Goal: Task Accomplishment & Management: Manage account settings

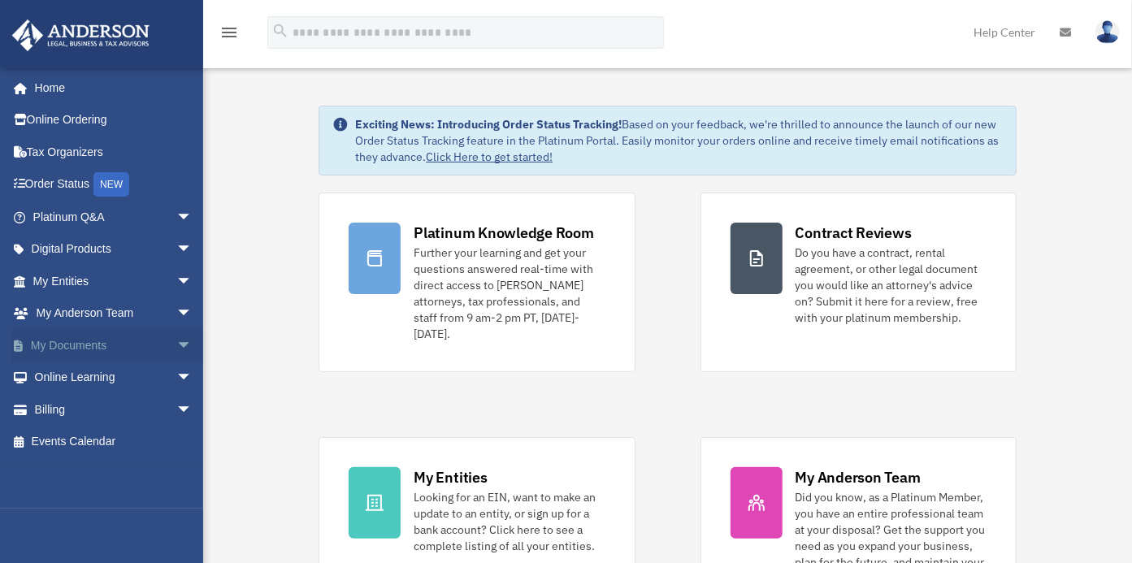
click at [123, 347] on link "My Documents arrow_drop_down" at bounding box center [114, 345] width 206 height 33
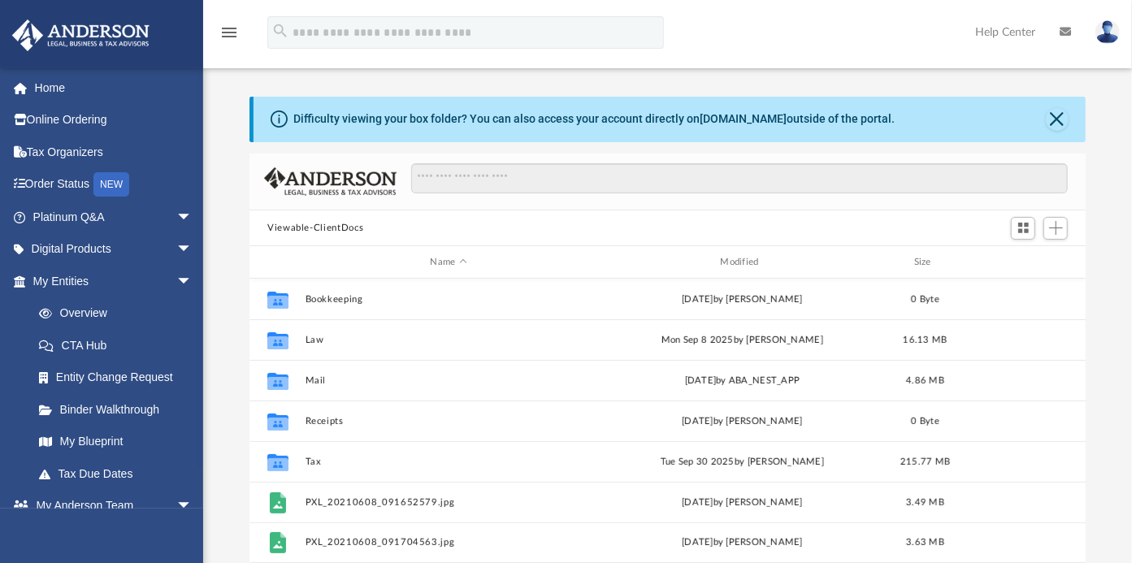
scroll to position [355, 822]
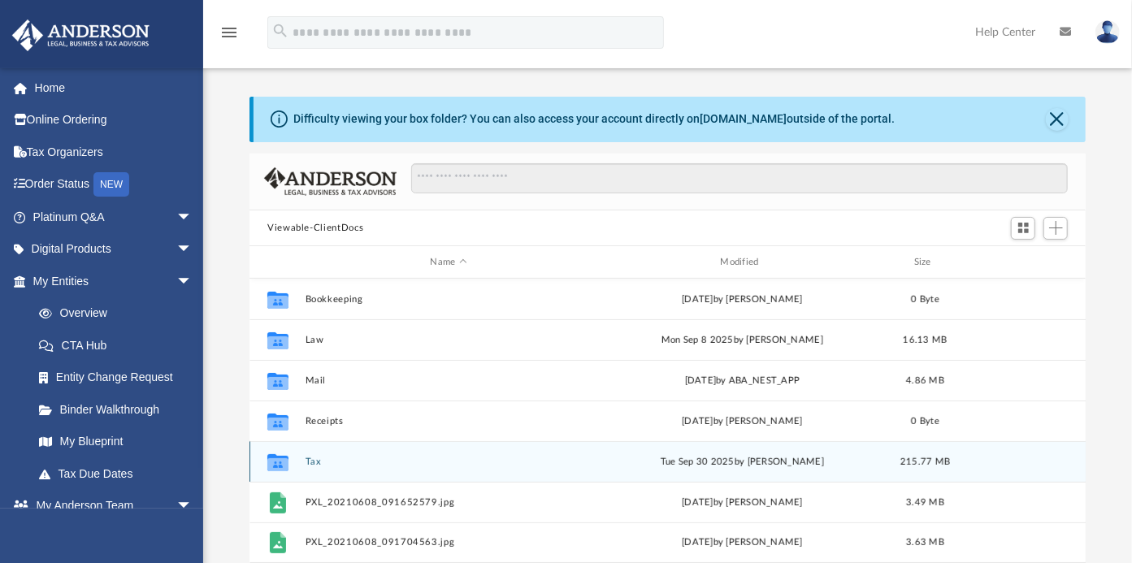
click at [290, 461] on icon "Collaborated Folder" at bounding box center [278, 463] width 26 height 26
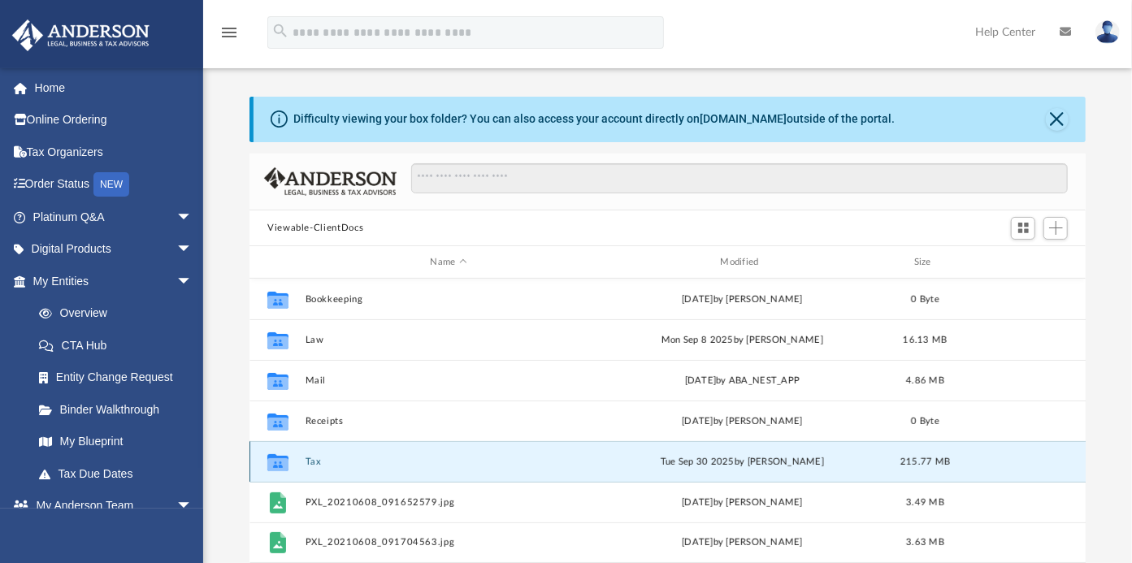
click at [311, 463] on button "Tax" at bounding box center [449, 462] width 287 height 11
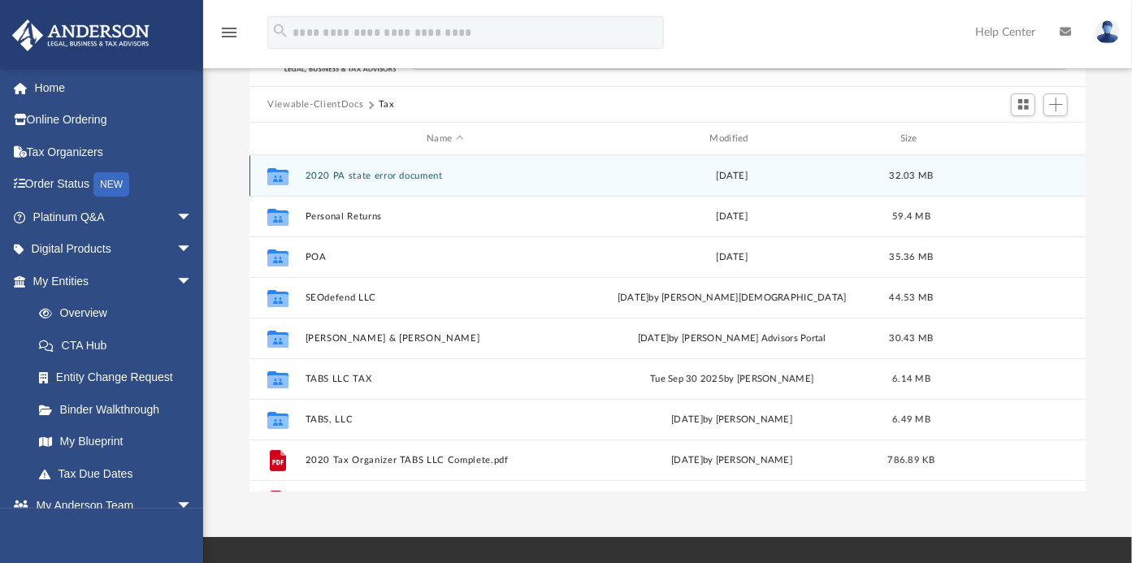
scroll to position [108, 0]
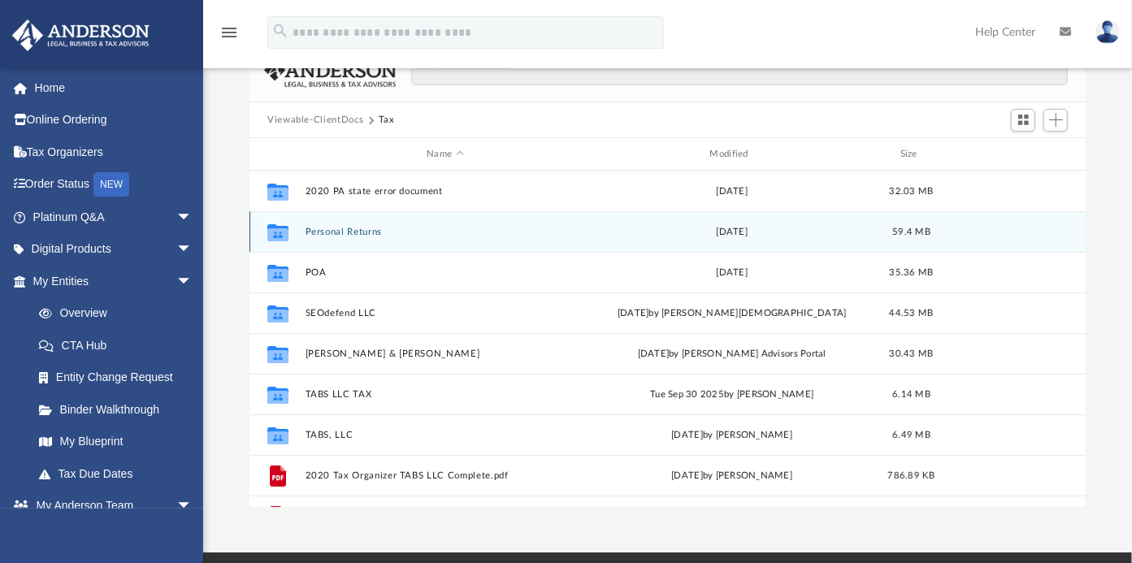
click at [319, 225] on div "Collaborated Folder Personal Returns Mon Sep 16 2024 59.4 MB" at bounding box center [668, 231] width 837 height 41
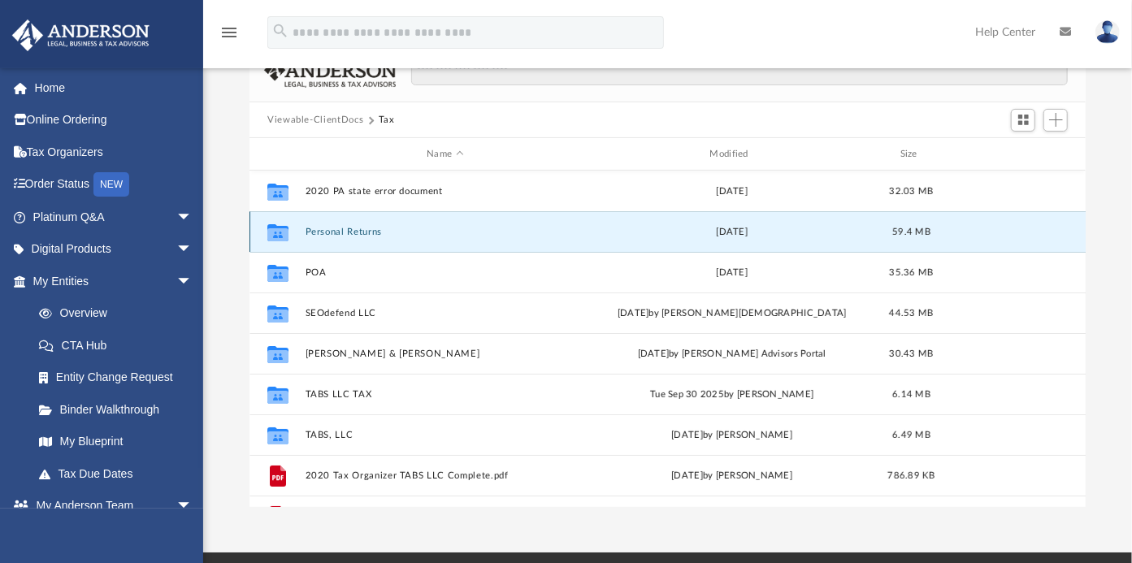
click at [320, 227] on button "Personal Returns" at bounding box center [446, 232] width 280 height 11
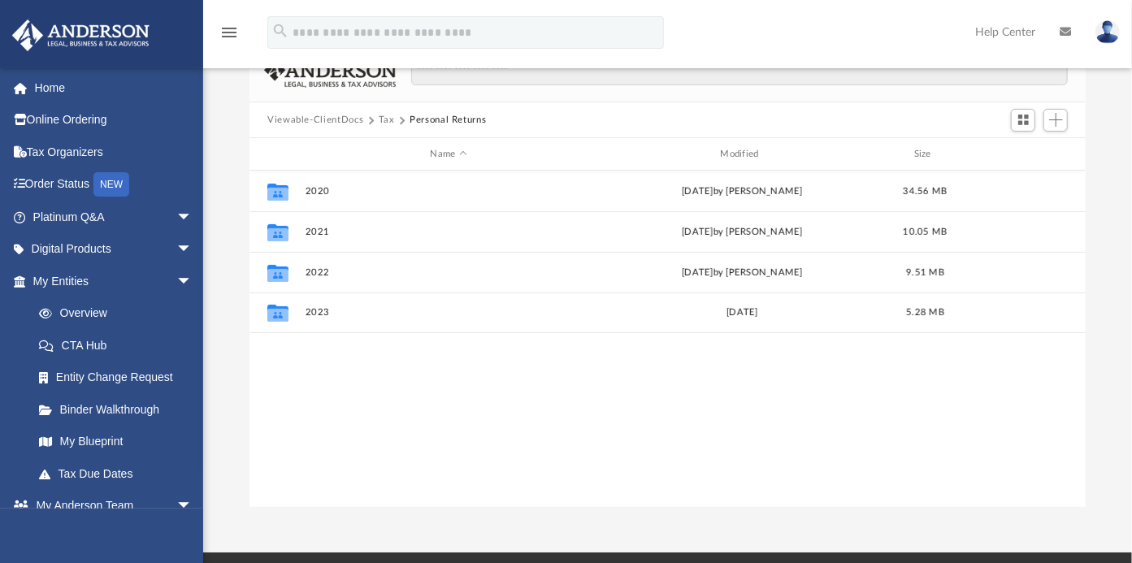
click at [388, 117] on button "Tax" at bounding box center [387, 120] width 16 height 15
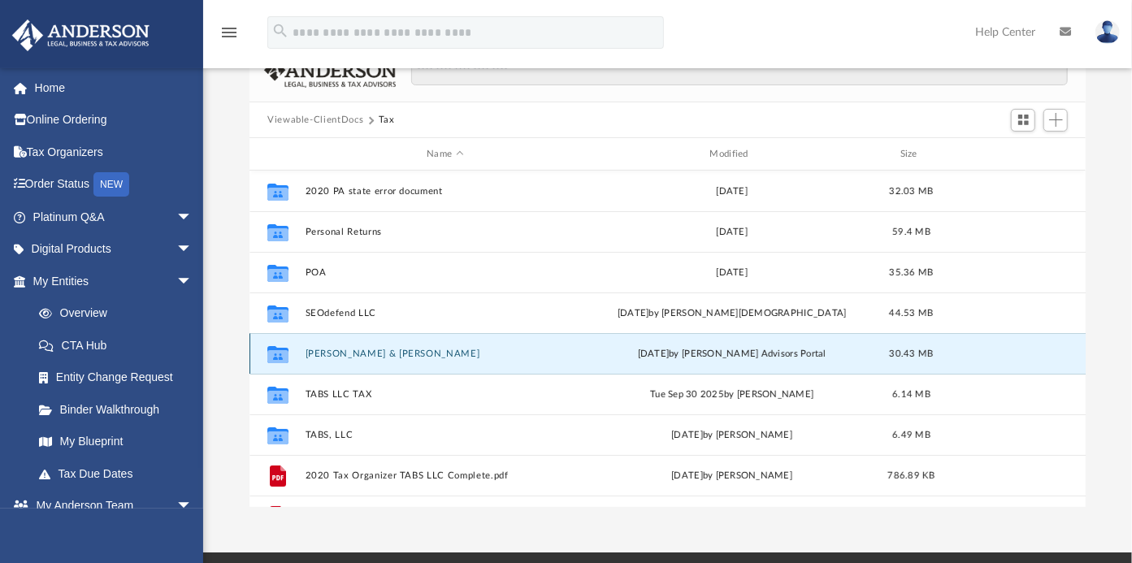
click at [328, 354] on button "[PERSON_NAME]an [PERSON_NAME]" at bounding box center [446, 354] width 280 height 11
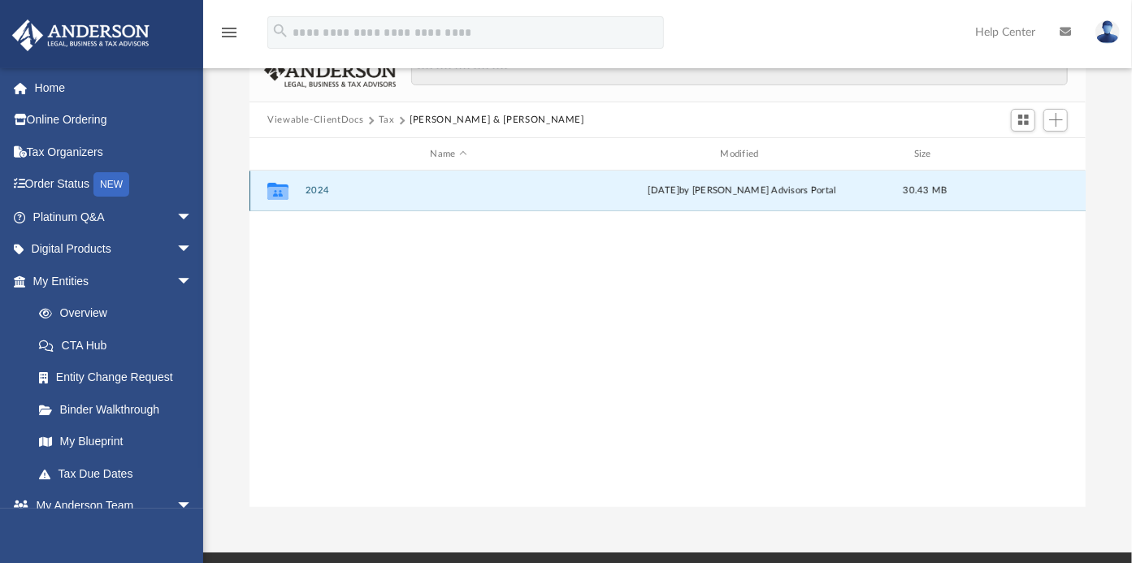
click at [317, 189] on button "2024" at bounding box center [449, 191] width 287 height 11
click at [317, 189] on button "Digital Tax Organizer" at bounding box center [449, 191] width 287 height 11
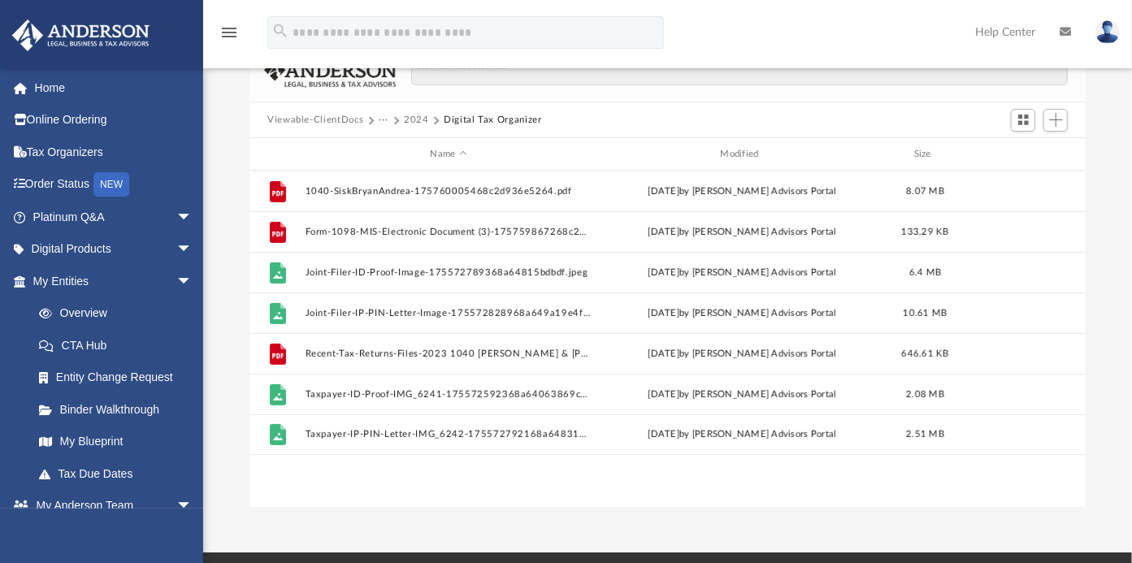
click at [415, 115] on button "2024" at bounding box center [416, 120] width 25 height 15
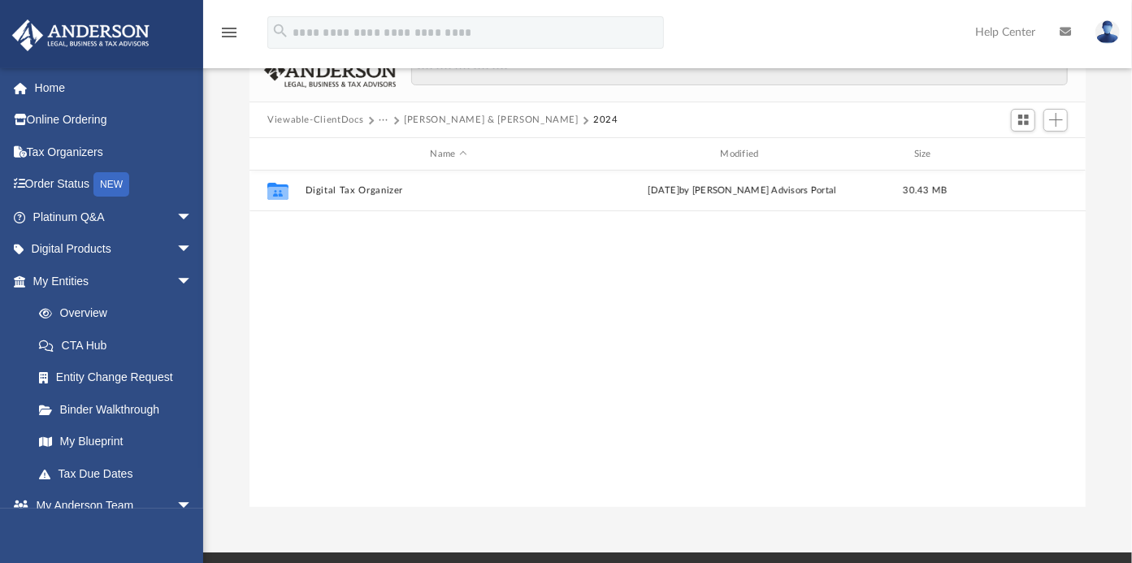
click at [415, 115] on button "[PERSON_NAME]an [PERSON_NAME]" at bounding box center [491, 120] width 175 height 15
click at [383, 117] on button "Tax" at bounding box center [387, 120] width 16 height 15
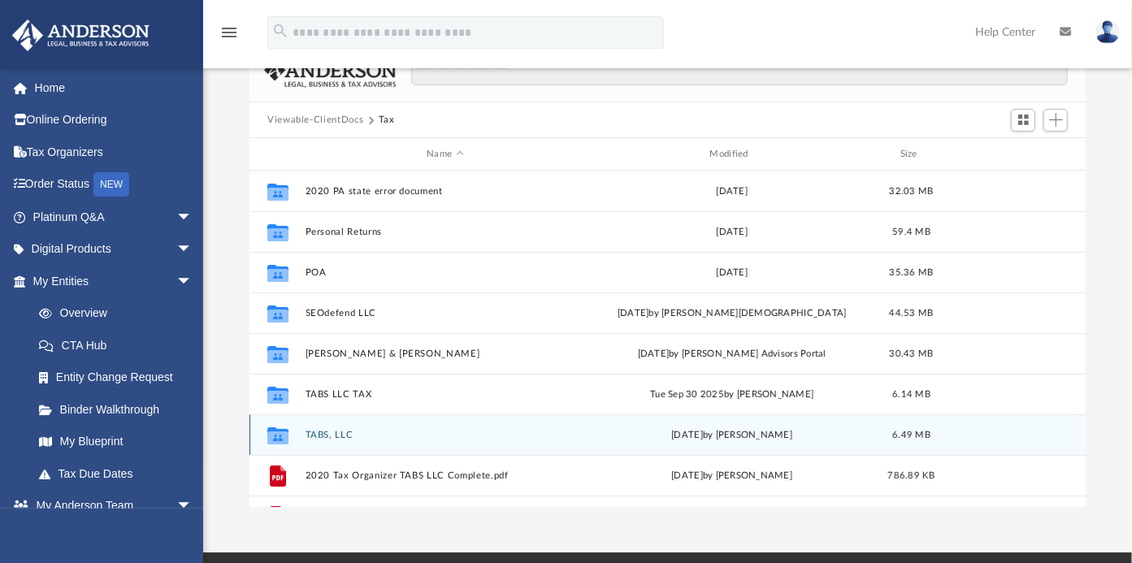
scroll to position [69, 0]
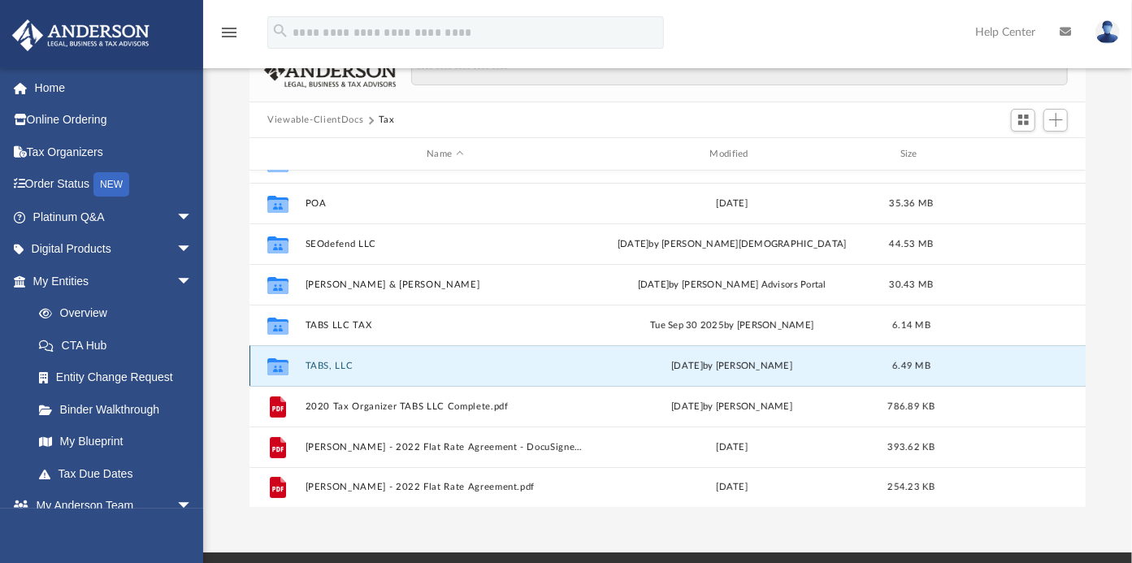
click at [323, 370] on button "TABS, LLC" at bounding box center [446, 366] width 280 height 11
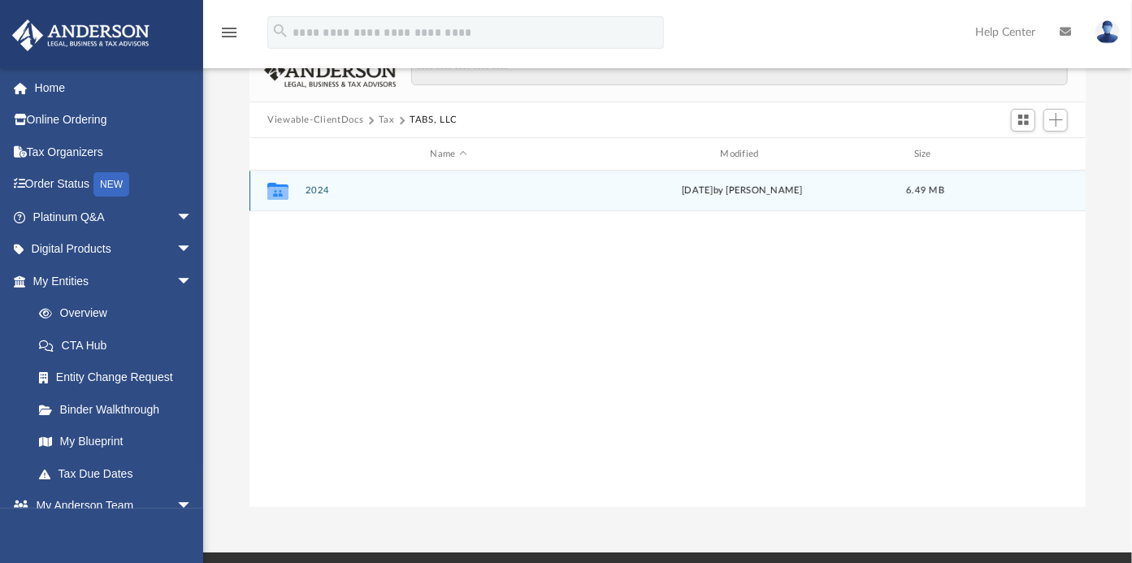
scroll to position [0, 0]
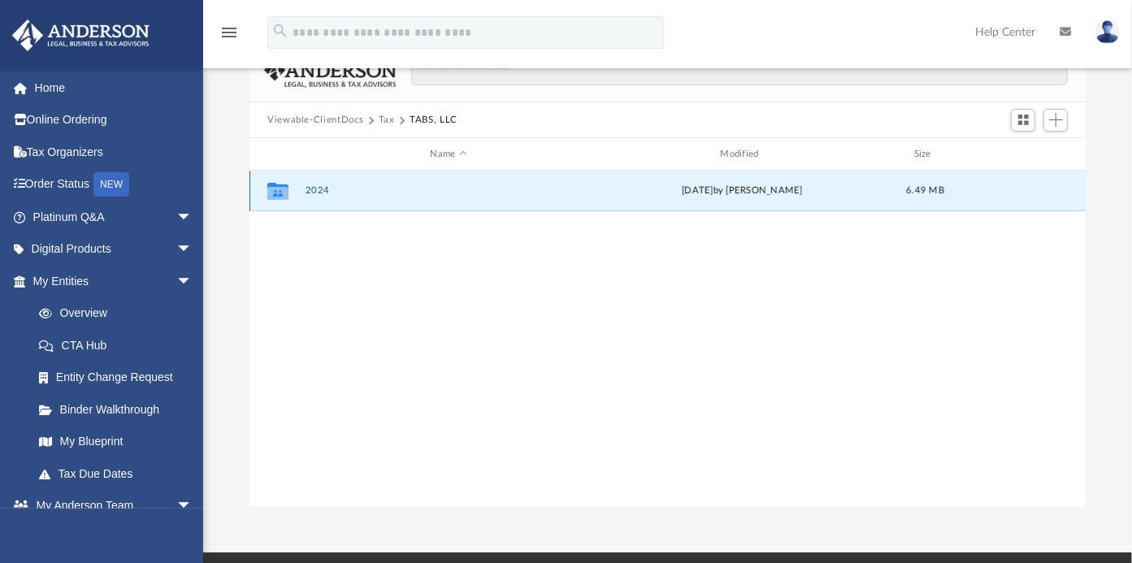
click at [319, 188] on button "2024" at bounding box center [449, 191] width 287 height 11
click at [319, 188] on button "Digital Tax Organizer" at bounding box center [449, 191] width 287 height 11
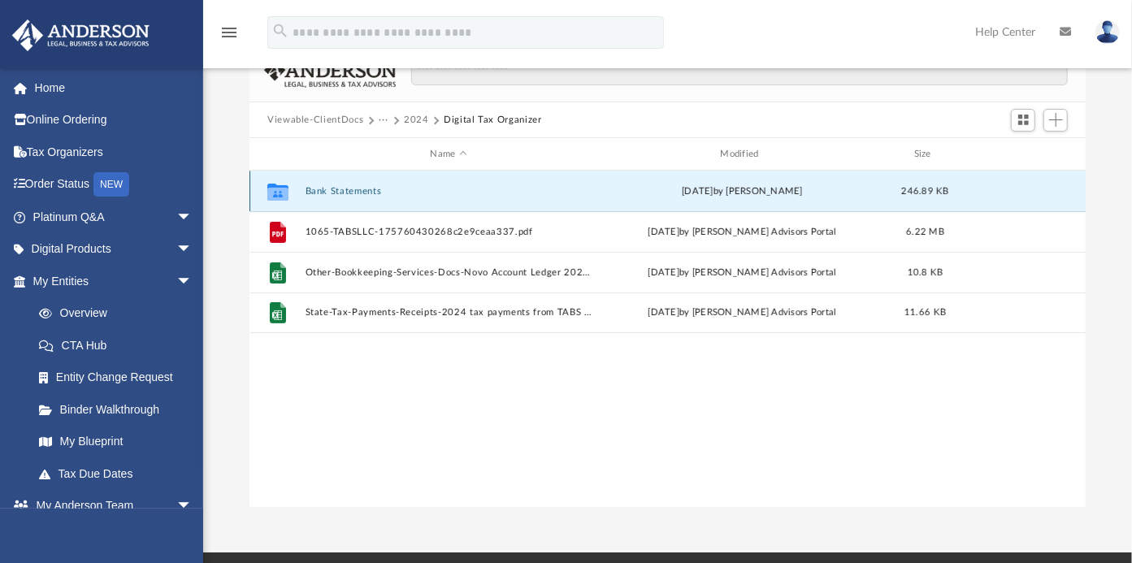
click at [336, 193] on button "Bank Statements" at bounding box center [449, 191] width 287 height 11
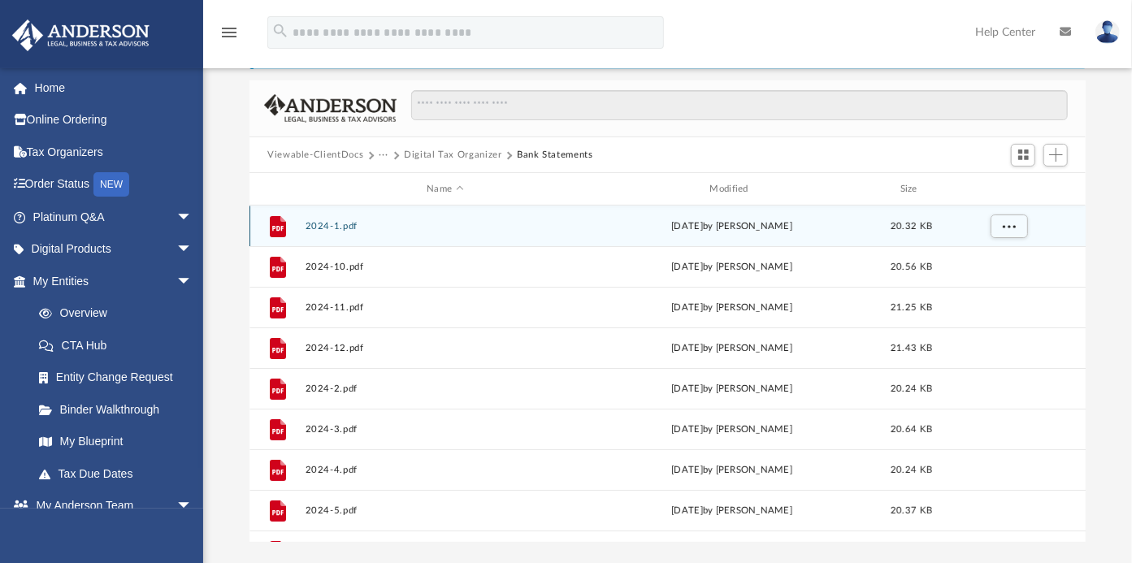
scroll to position [68, 0]
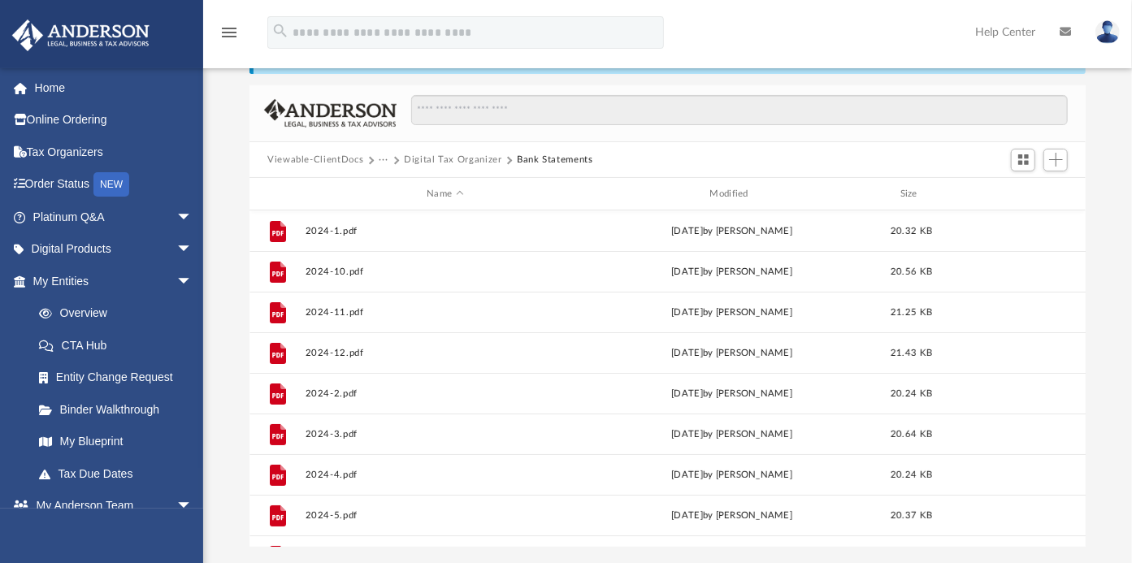
click at [331, 154] on button "Viewable-ClientDocs" at bounding box center [315, 160] width 96 height 15
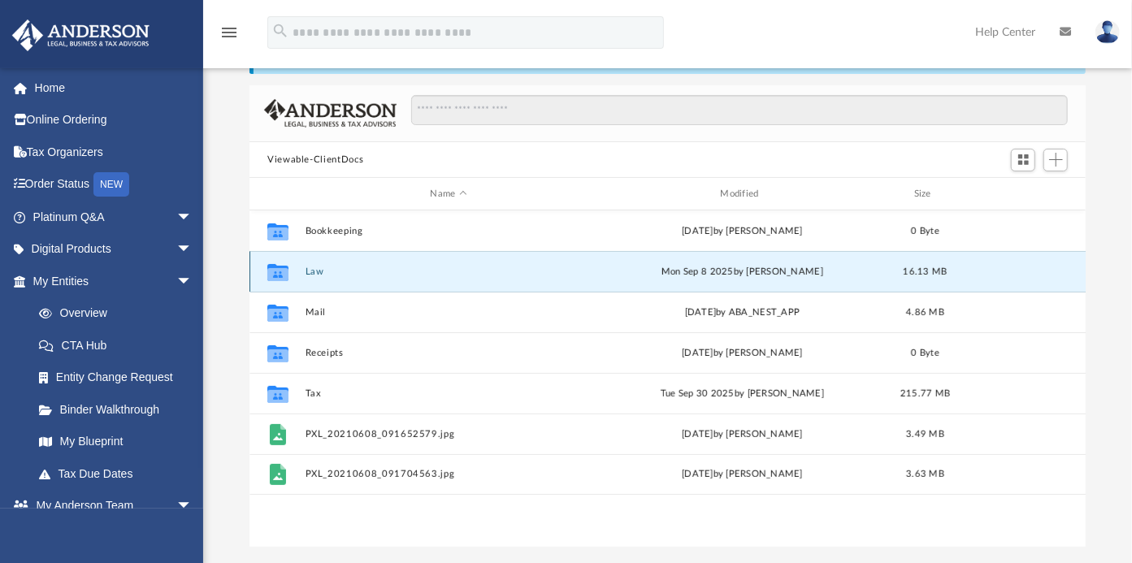
click at [313, 275] on button "Law" at bounding box center [449, 272] width 287 height 11
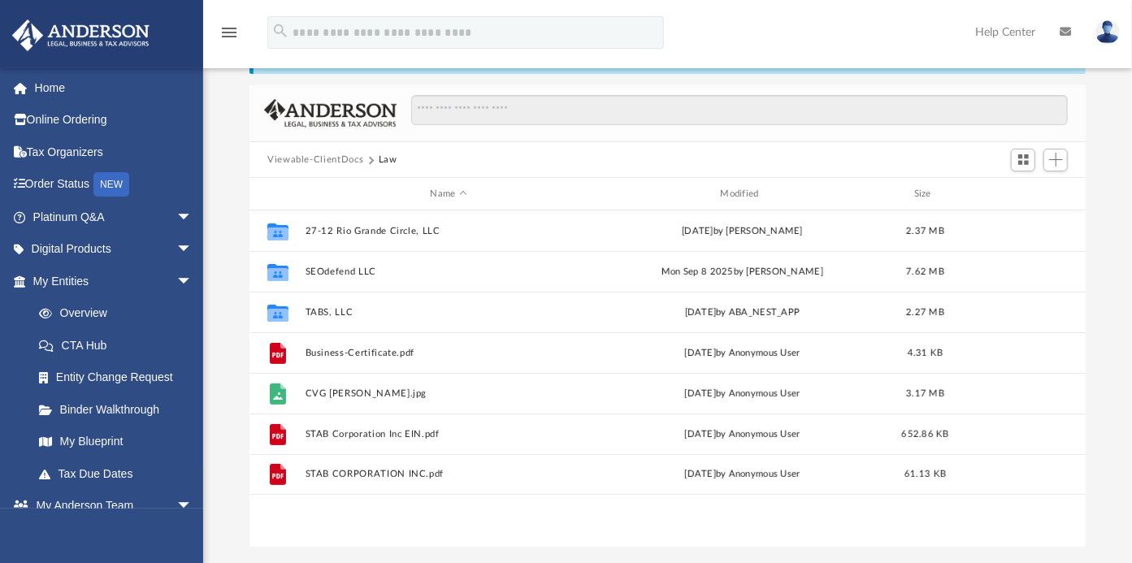
click at [350, 156] on button "Viewable-ClientDocs" at bounding box center [315, 160] width 96 height 15
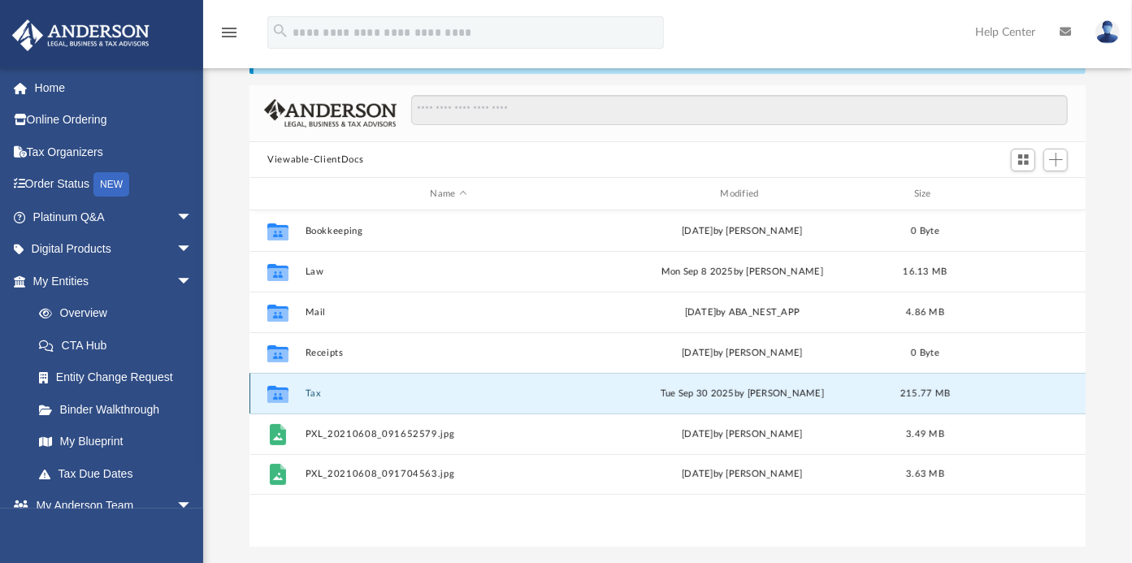
click at [313, 389] on button "Tax" at bounding box center [449, 394] width 287 height 11
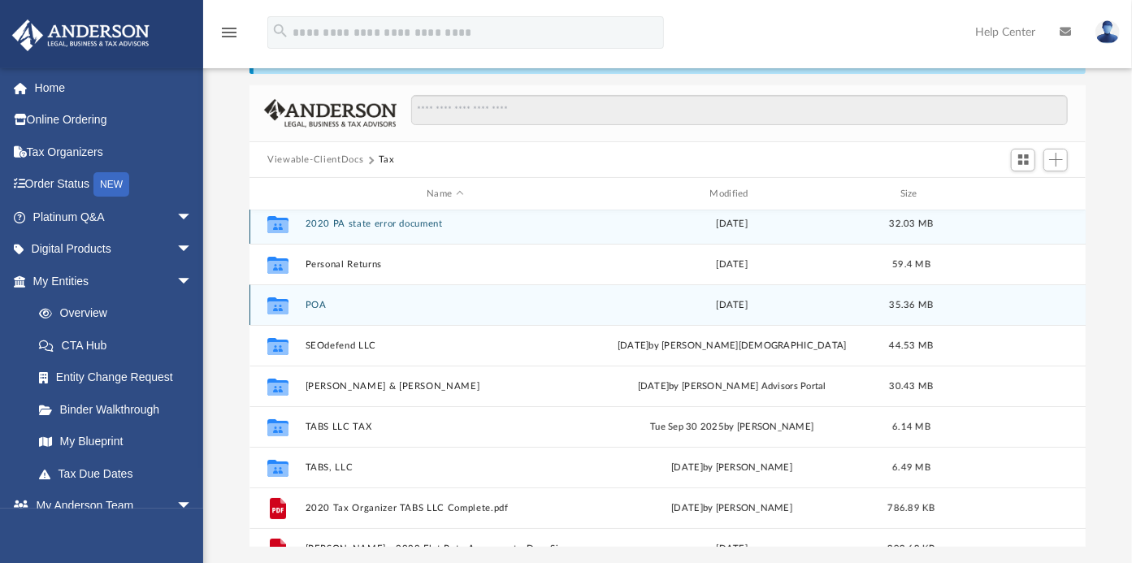
scroll to position [0, 0]
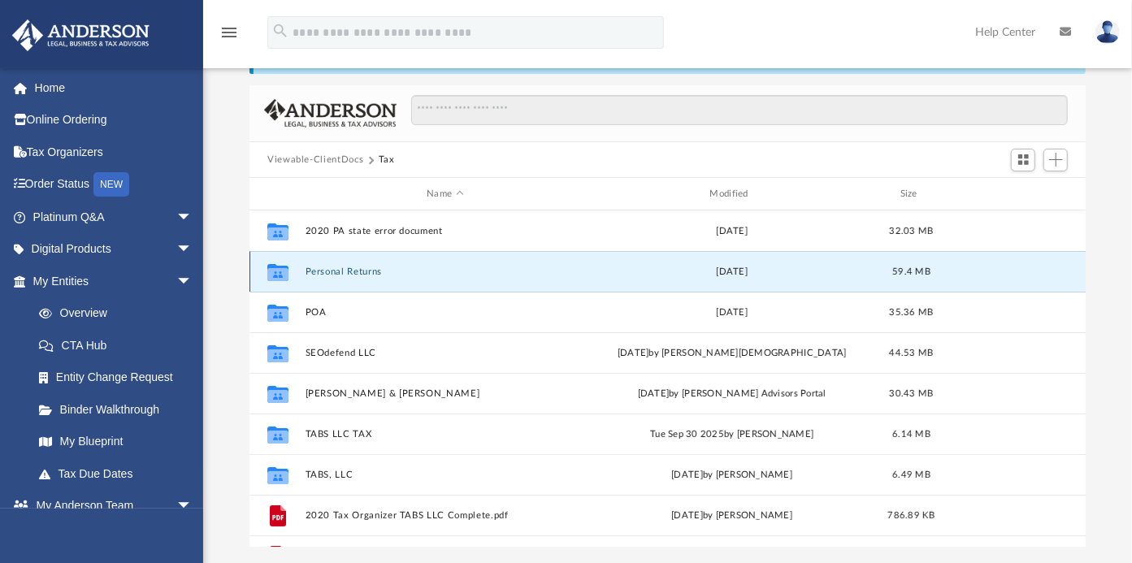
click at [332, 273] on button "Personal Returns" at bounding box center [446, 272] width 280 height 11
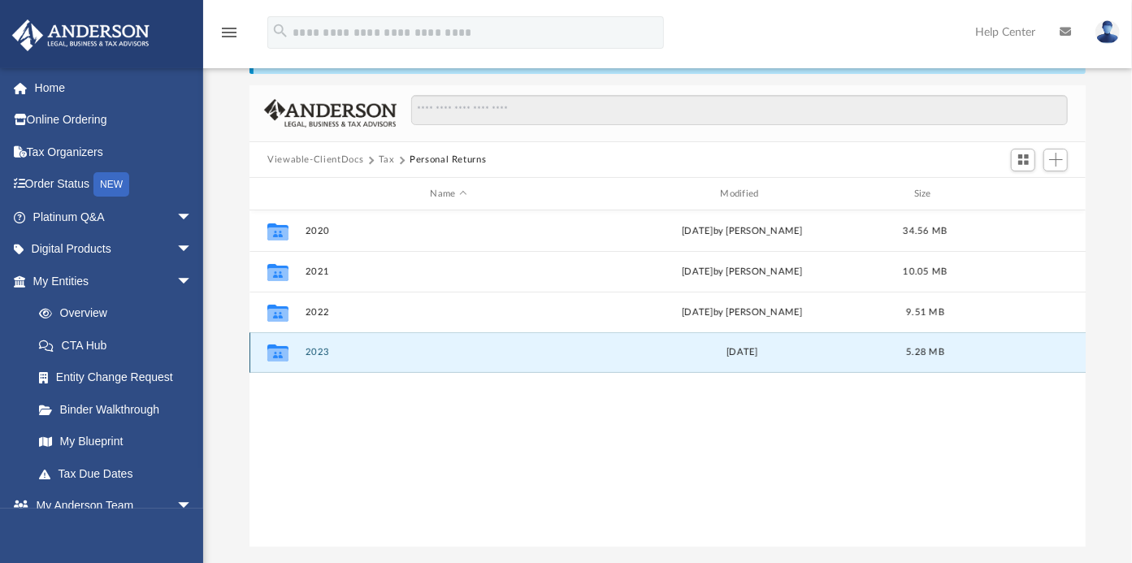
click at [320, 351] on button "2023" at bounding box center [449, 353] width 287 height 11
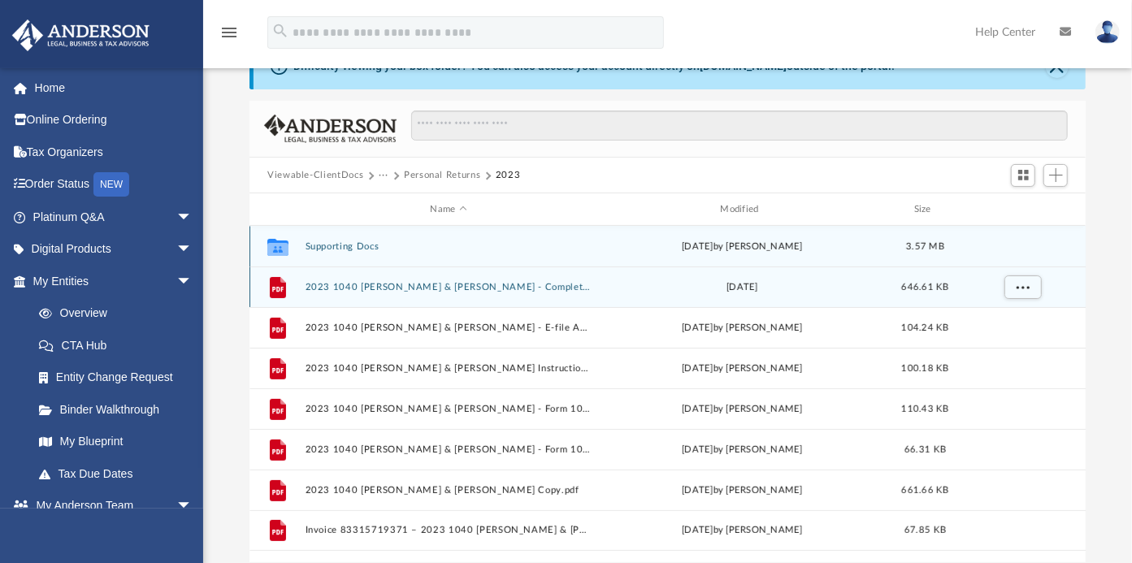
scroll to position [52, 0]
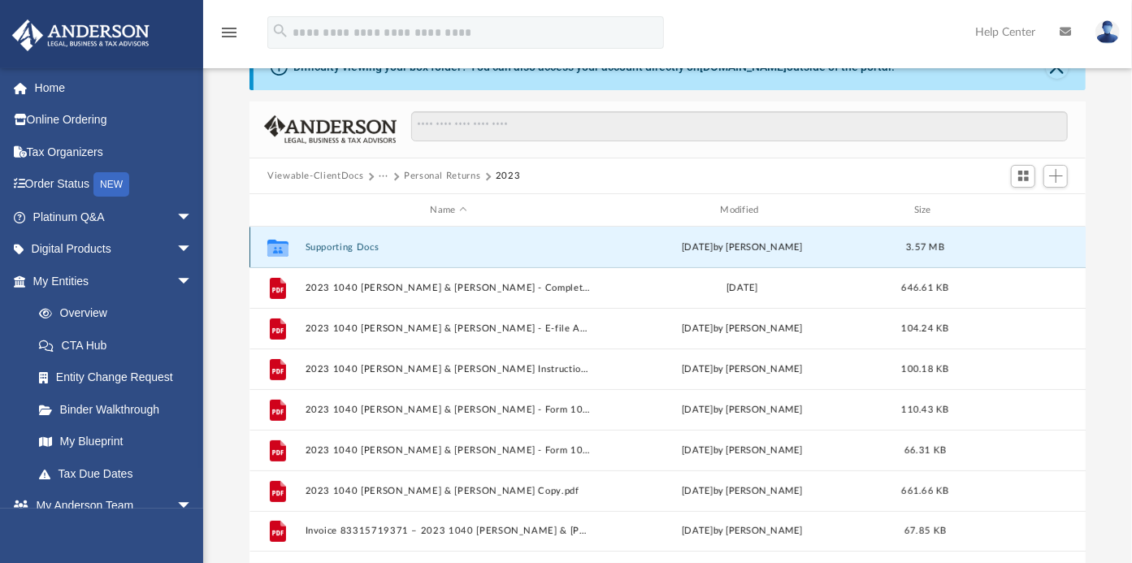
click at [335, 244] on button "Supporting Docs" at bounding box center [449, 247] width 287 height 11
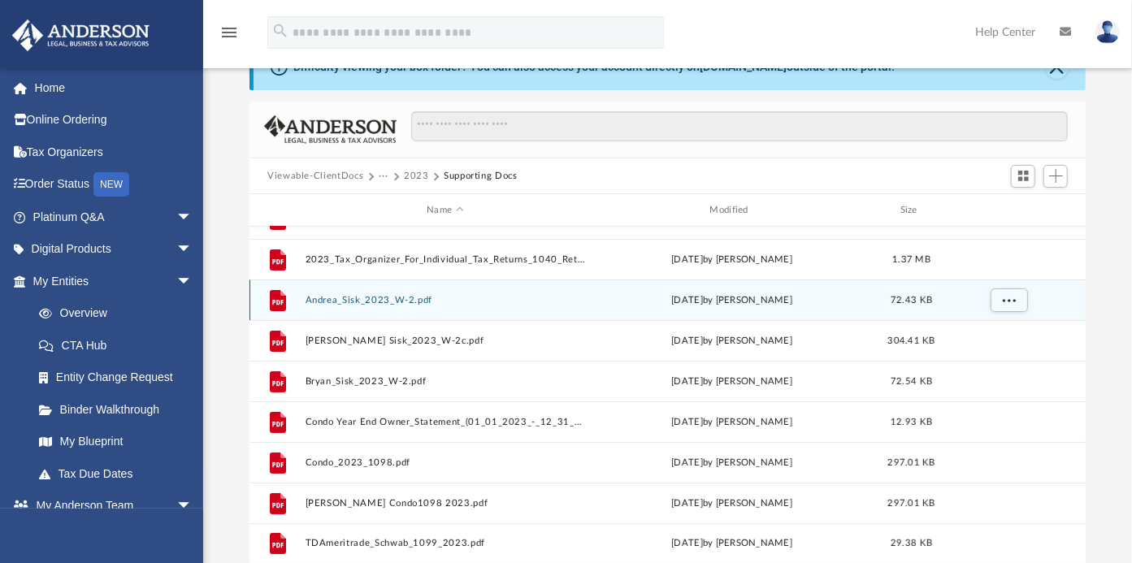
scroll to position [0, 0]
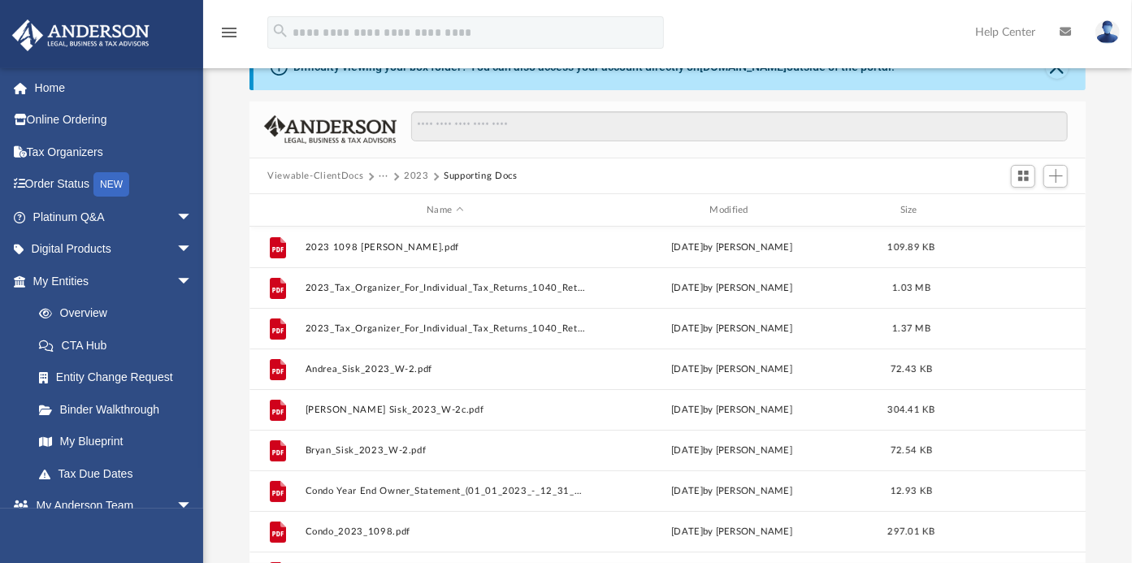
click at [337, 174] on button "Viewable-ClientDocs" at bounding box center [315, 176] width 96 height 15
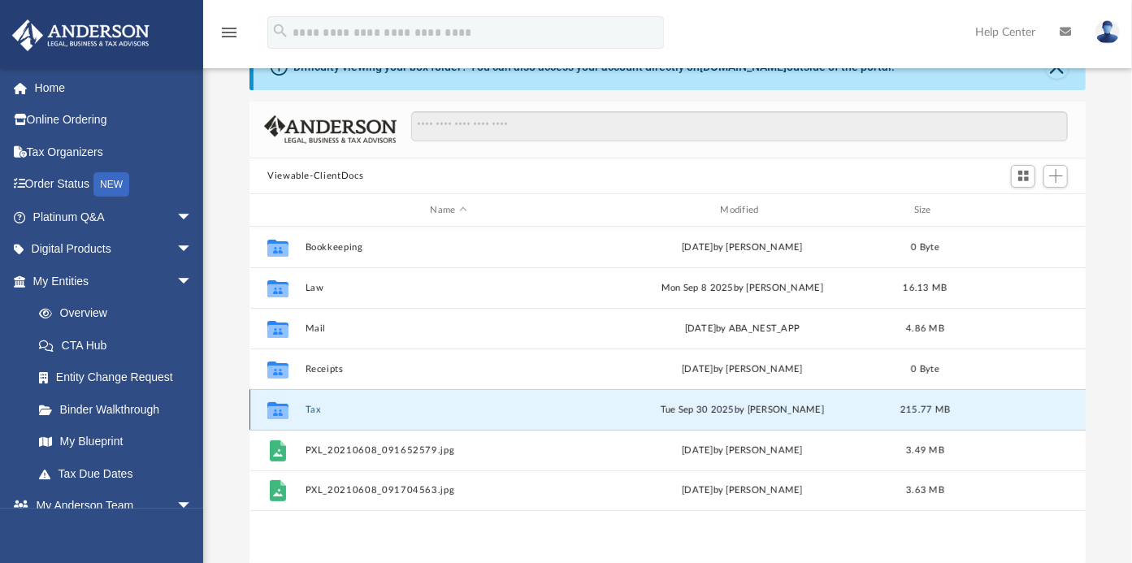
click at [317, 411] on button "Tax" at bounding box center [449, 410] width 287 height 11
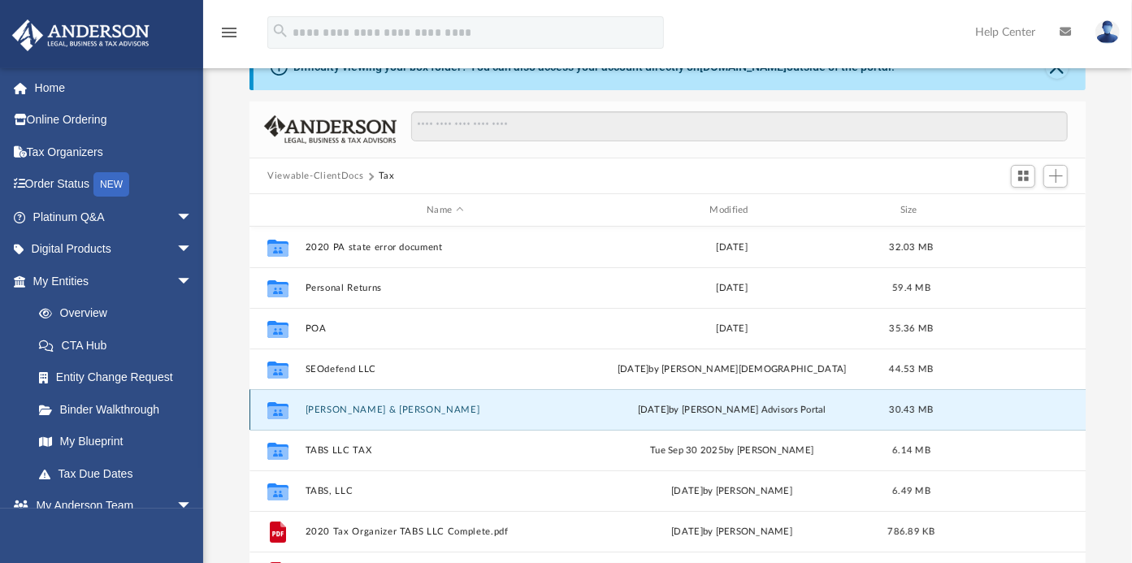
click at [339, 410] on button "[PERSON_NAME]an [PERSON_NAME]" at bounding box center [446, 410] width 280 height 11
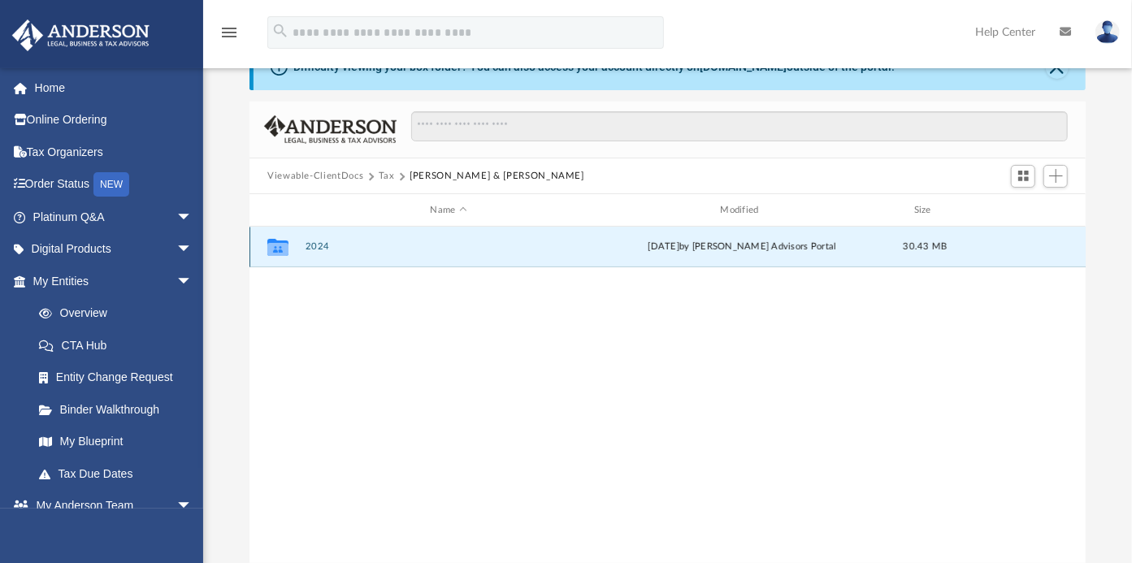
click at [315, 246] on button "2024" at bounding box center [449, 247] width 287 height 11
click at [315, 246] on button "Digital Tax Organizer" at bounding box center [449, 247] width 287 height 11
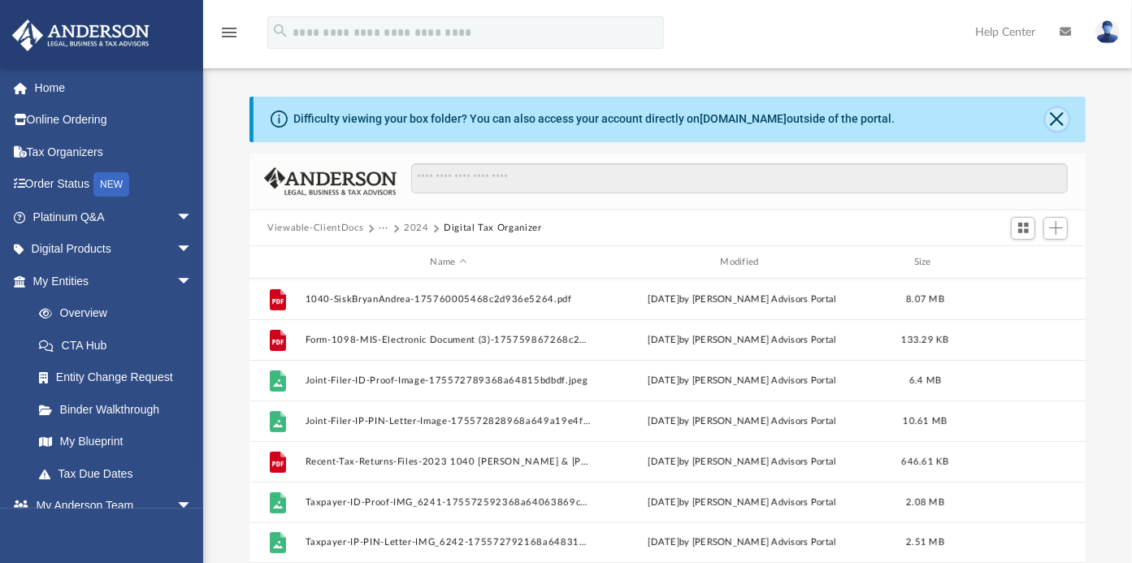
click at [1058, 122] on button "Close" at bounding box center [1057, 119] width 23 height 23
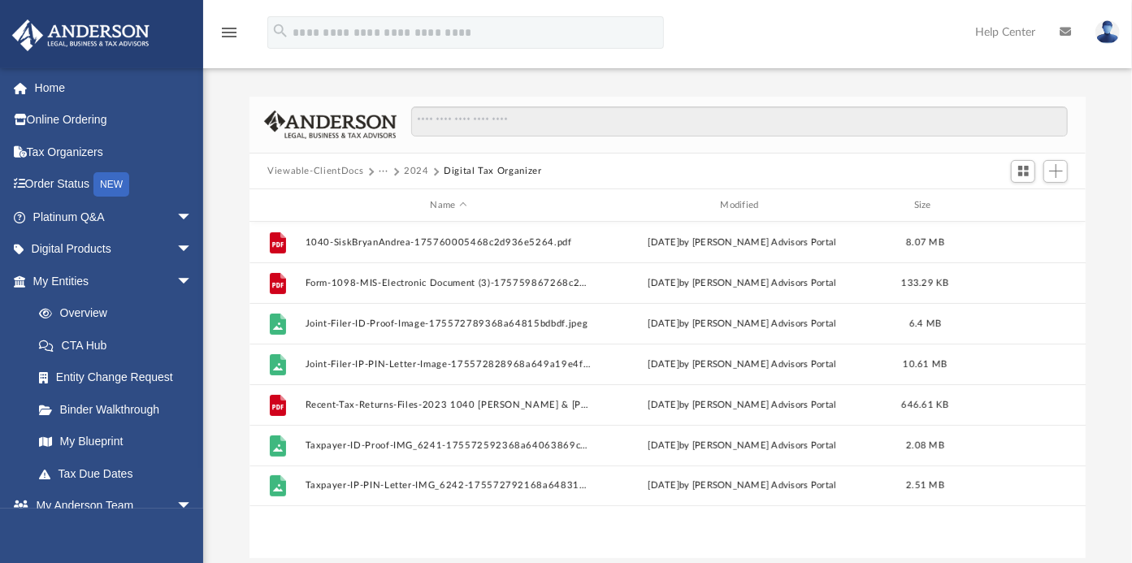
click at [415, 172] on button "2024" at bounding box center [416, 171] width 25 height 15
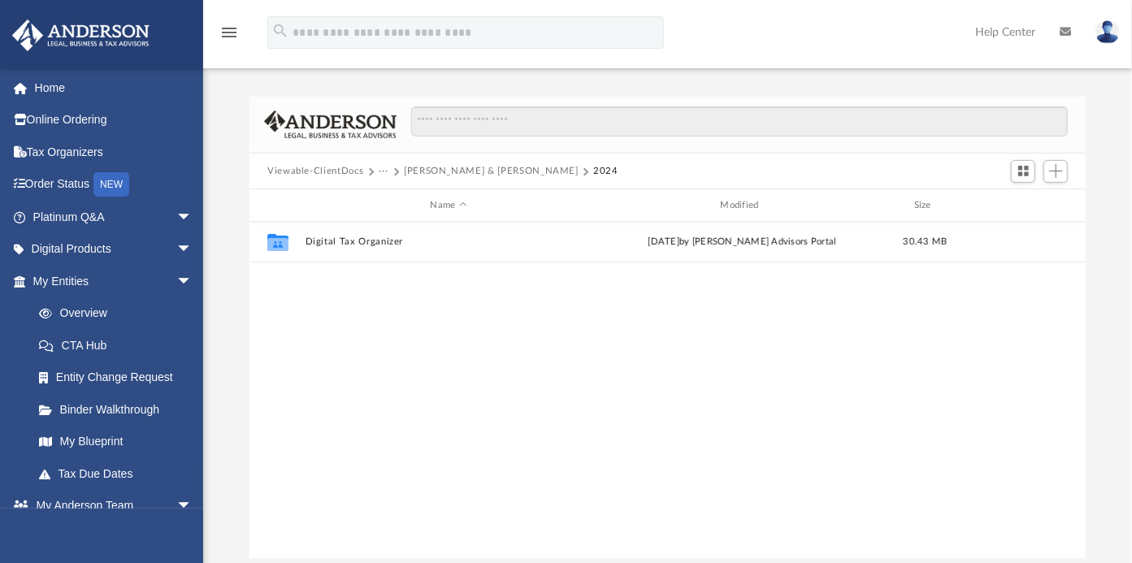
click at [329, 172] on button "Viewable-ClientDocs" at bounding box center [315, 171] width 96 height 15
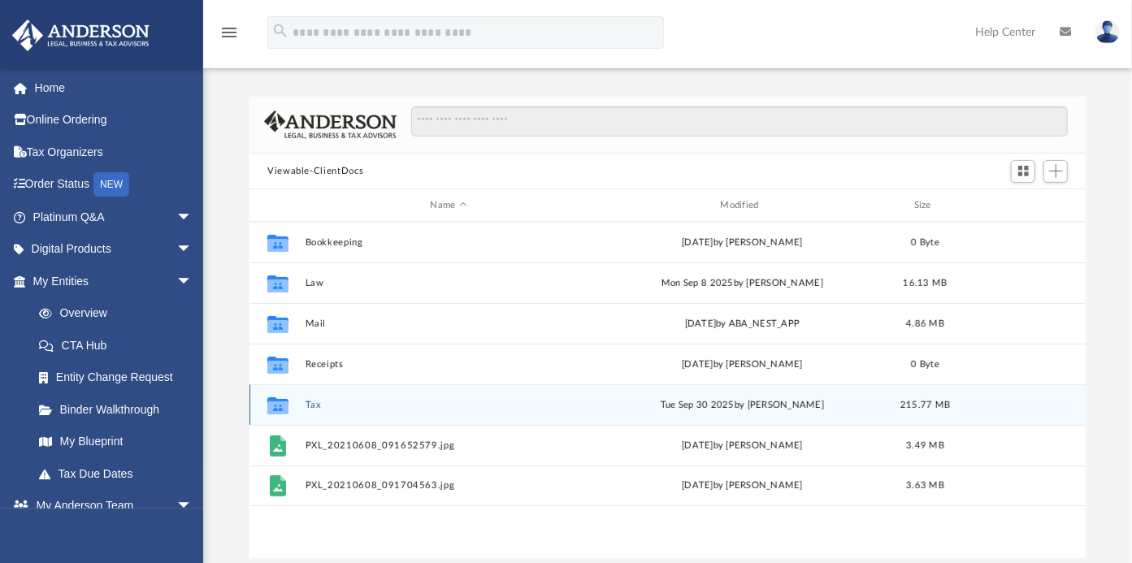
click at [285, 402] on icon "grid" at bounding box center [277, 408] width 21 height 13
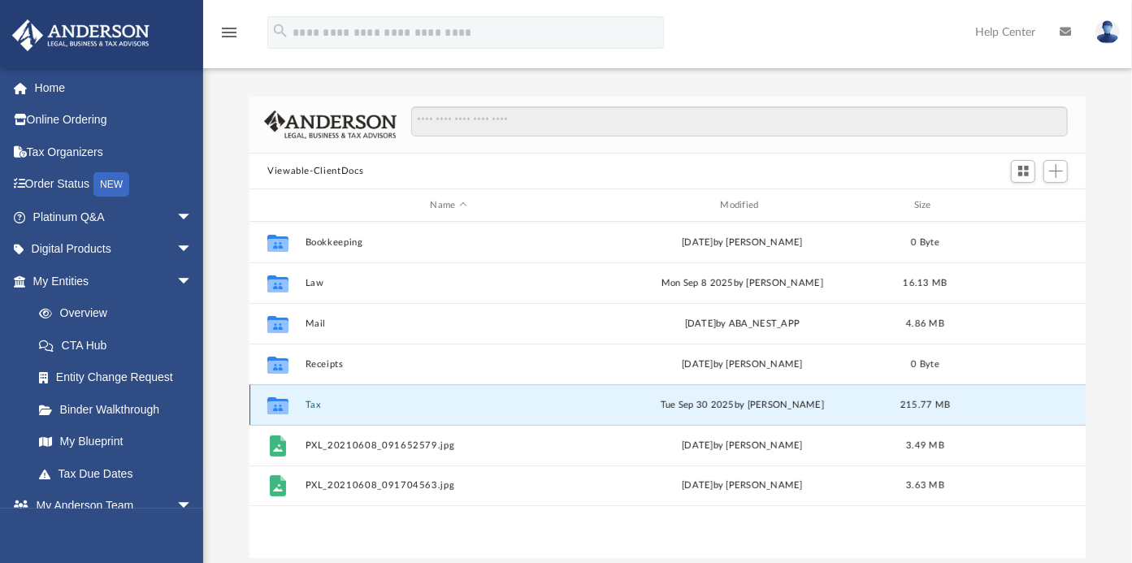
click at [310, 401] on button "Tax" at bounding box center [449, 405] width 287 height 11
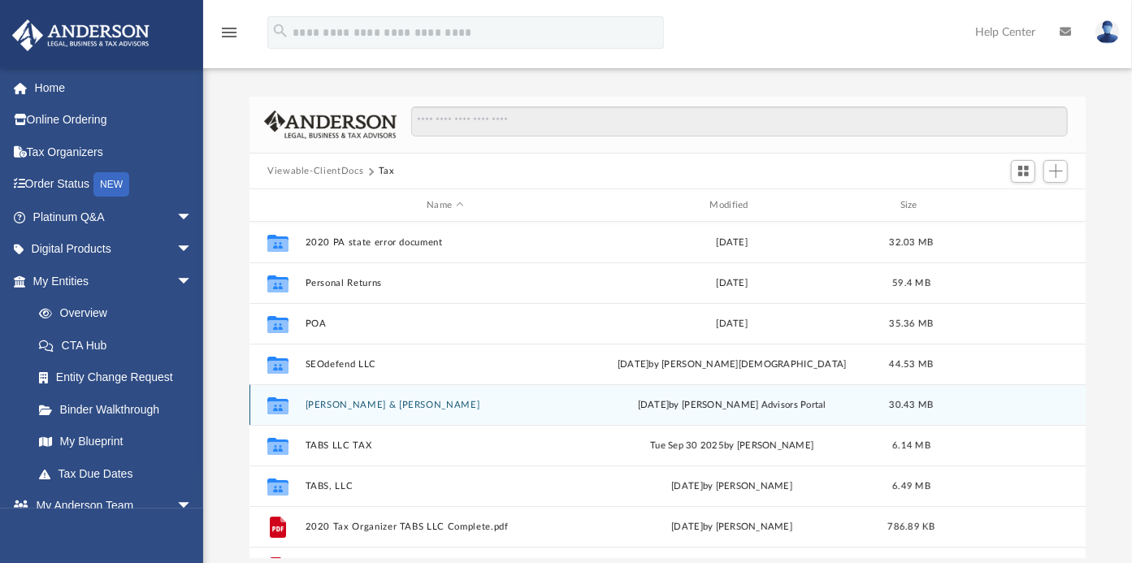
click at [355, 405] on button "[PERSON_NAME]an [PERSON_NAME]" at bounding box center [446, 405] width 280 height 11
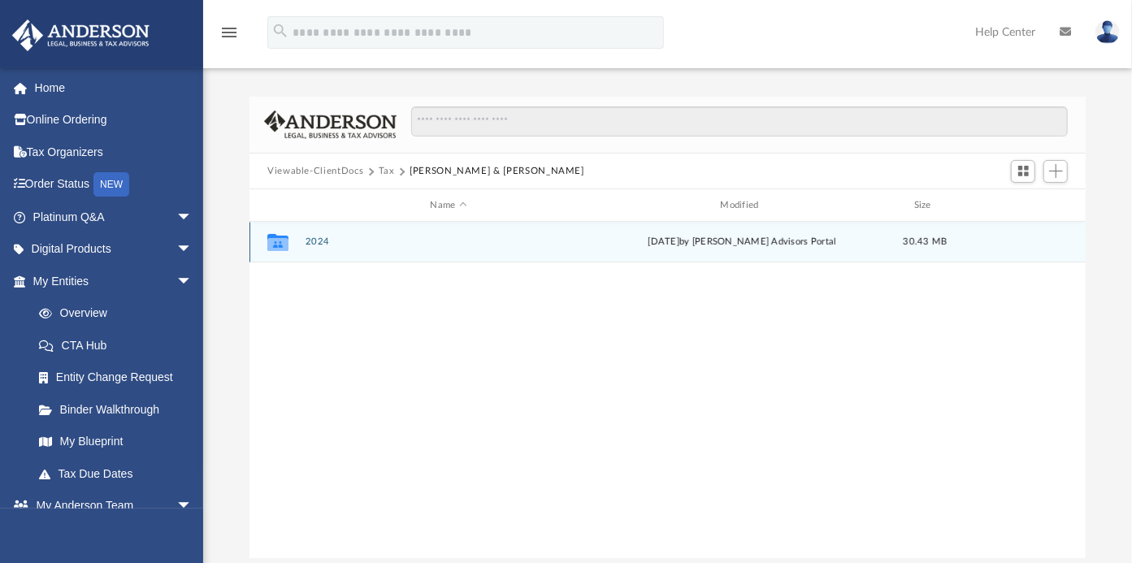
click at [309, 241] on button "2024" at bounding box center [449, 242] width 287 height 11
click at [309, 241] on button "Digital Tax Organizer" at bounding box center [449, 242] width 287 height 11
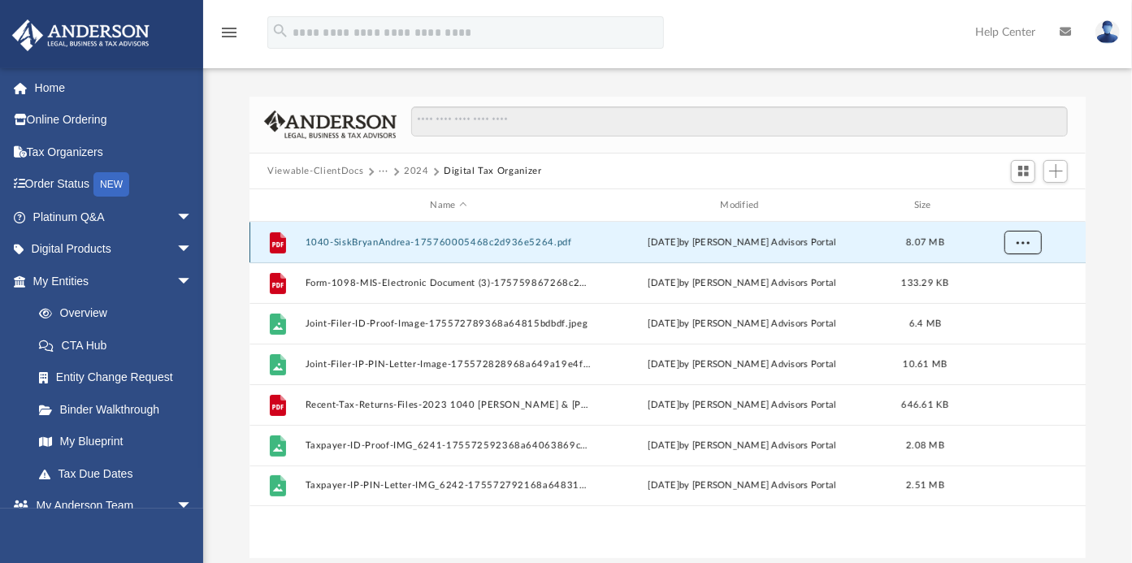
click at [1015, 236] on button "More options" at bounding box center [1023, 243] width 37 height 24
click at [1055, 176] on span "Add" at bounding box center [1056, 171] width 14 height 14
click at [1019, 201] on li "Upload" at bounding box center [1033, 203] width 52 height 17
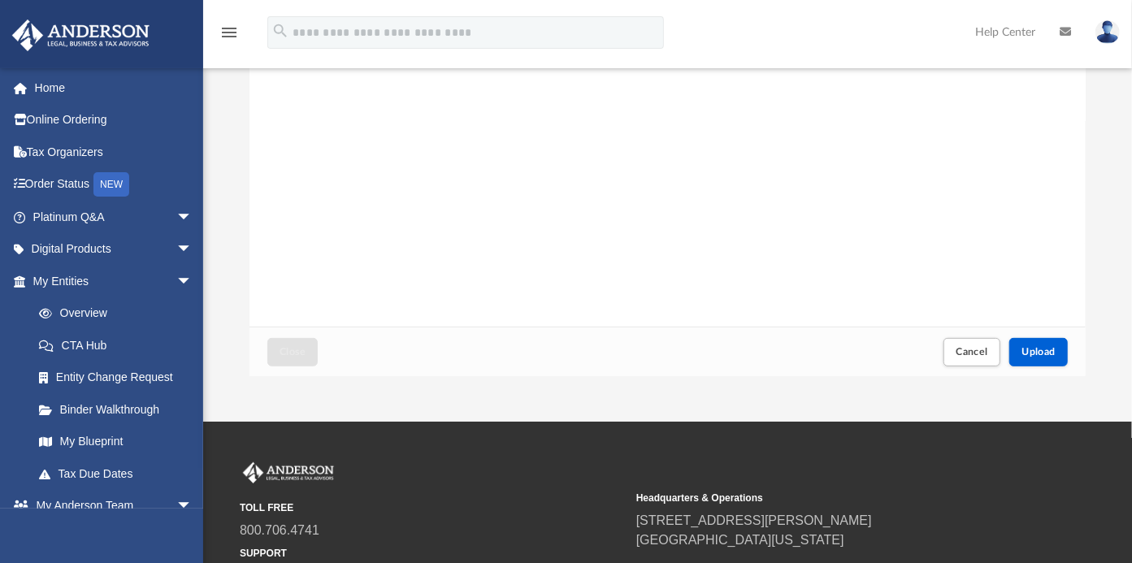
scroll to position [183, 0]
click at [1048, 358] on button "Upload" at bounding box center [1039, 351] width 59 height 28
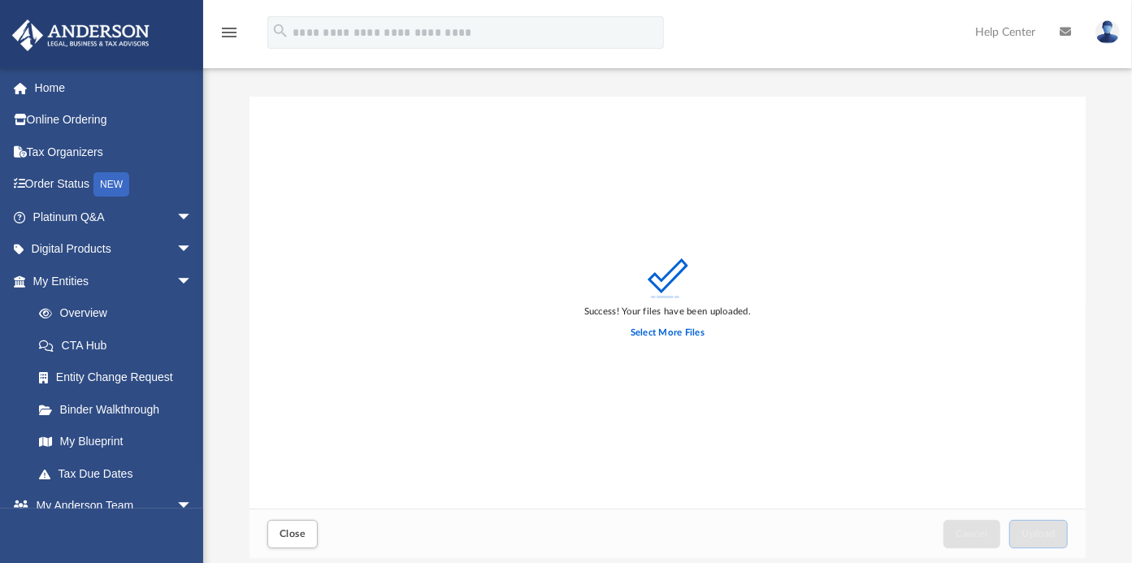
scroll to position [119, 0]
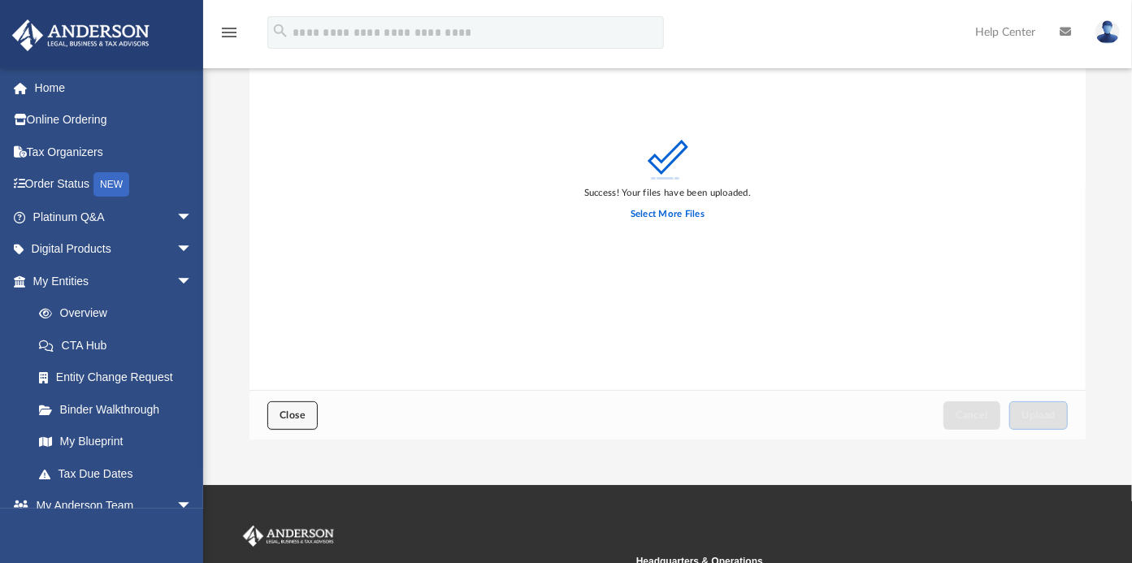
click at [306, 421] on button "Close" at bounding box center [292, 416] width 50 height 28
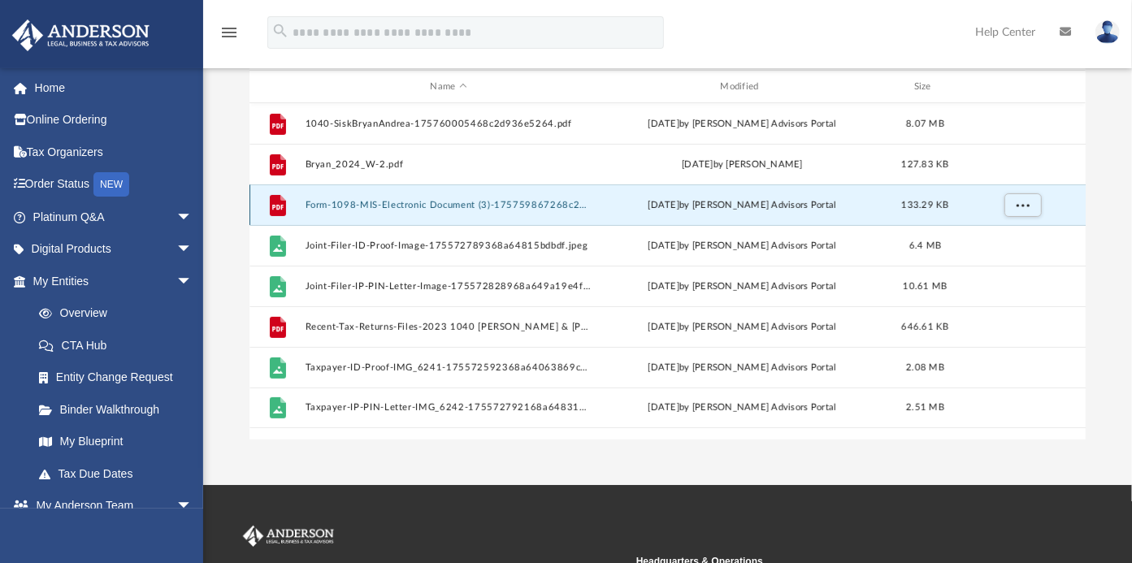
click at [455, 207] on button "Form-1098-MIS-Electronic Document (3)-175759867268c2d3d0efd6d.pdf" at bounding box center [449, 205] width 287 height 11
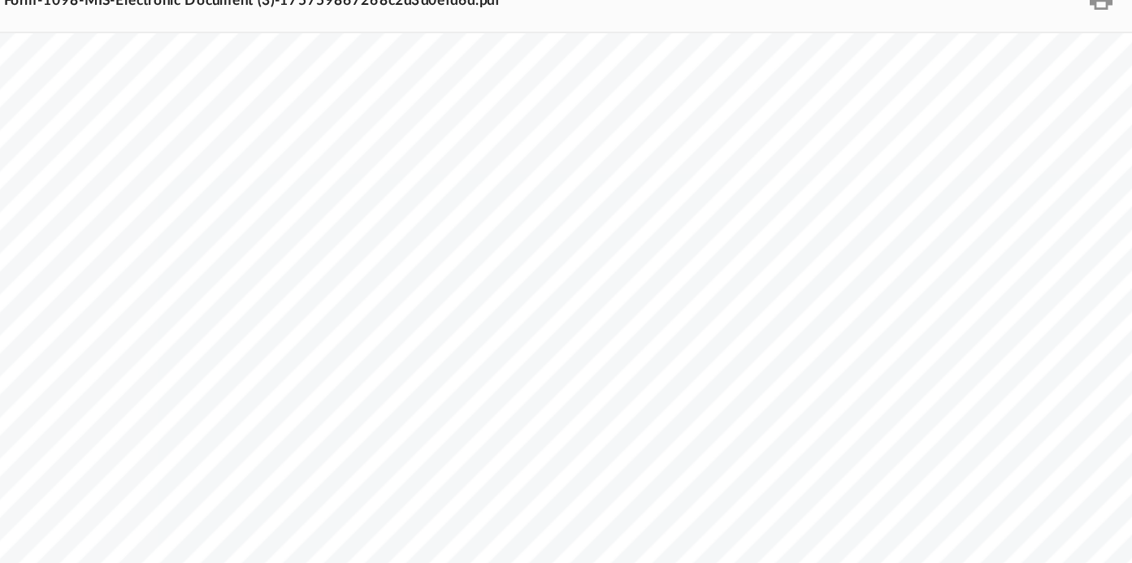
scroll to position [448, 0]
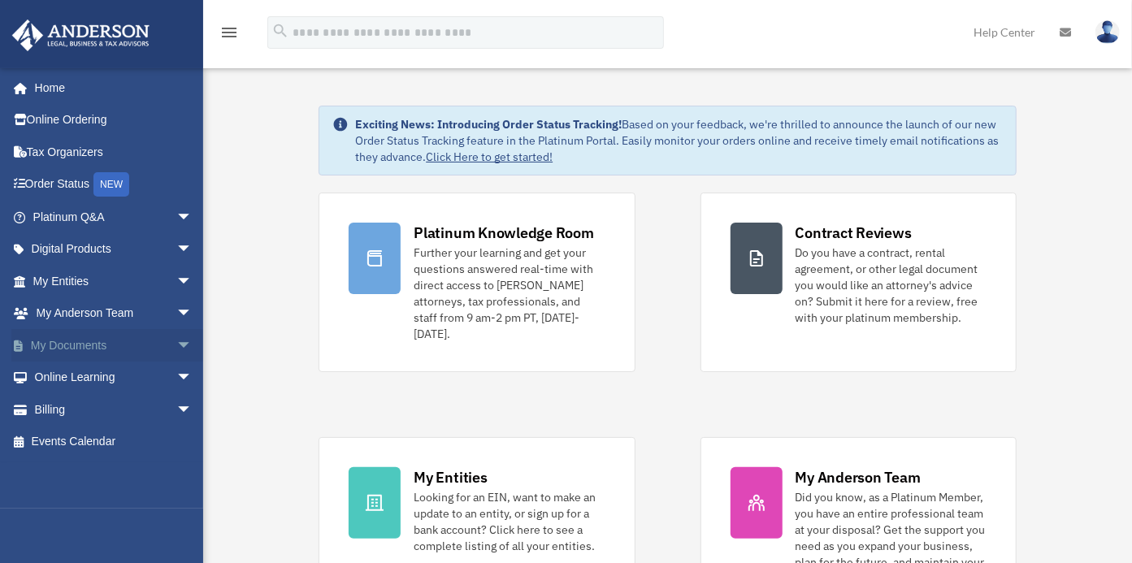
click at [82, 342] on link "My Documents arrow_drop_down" at bounding box center [114, 345] width 206 height 33
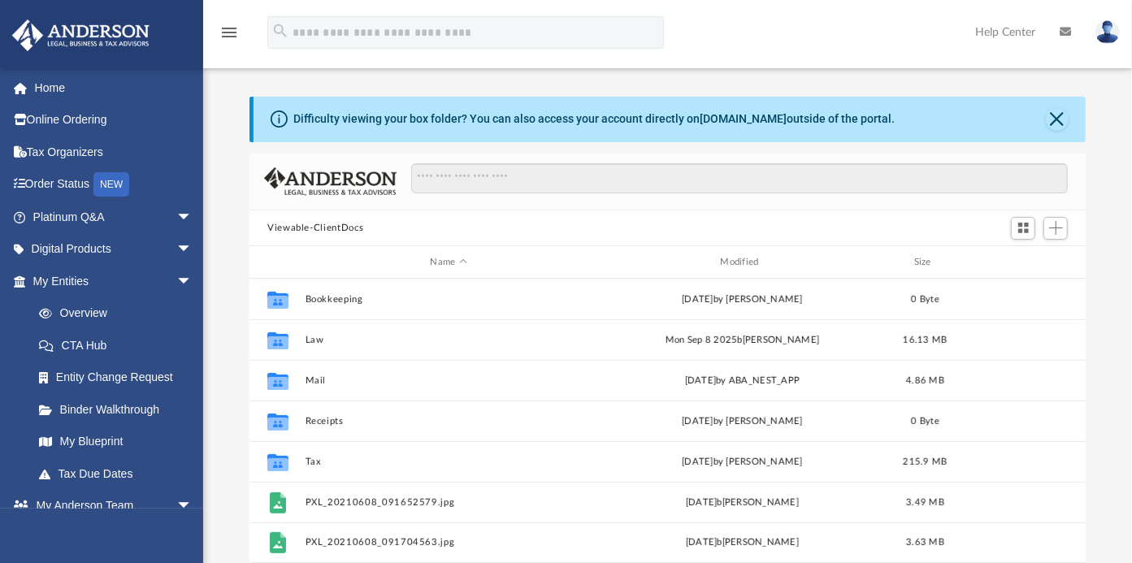
scroll to position [355, 822]
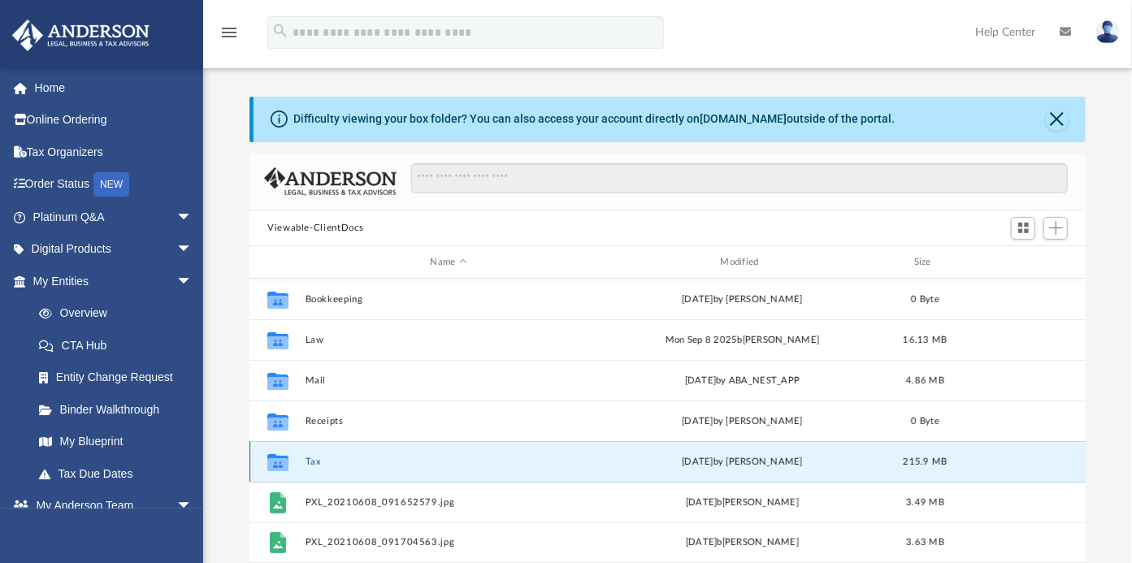
click at [309, 462] on button "Tax" at bounding box center [449, 462] width 287 height 11
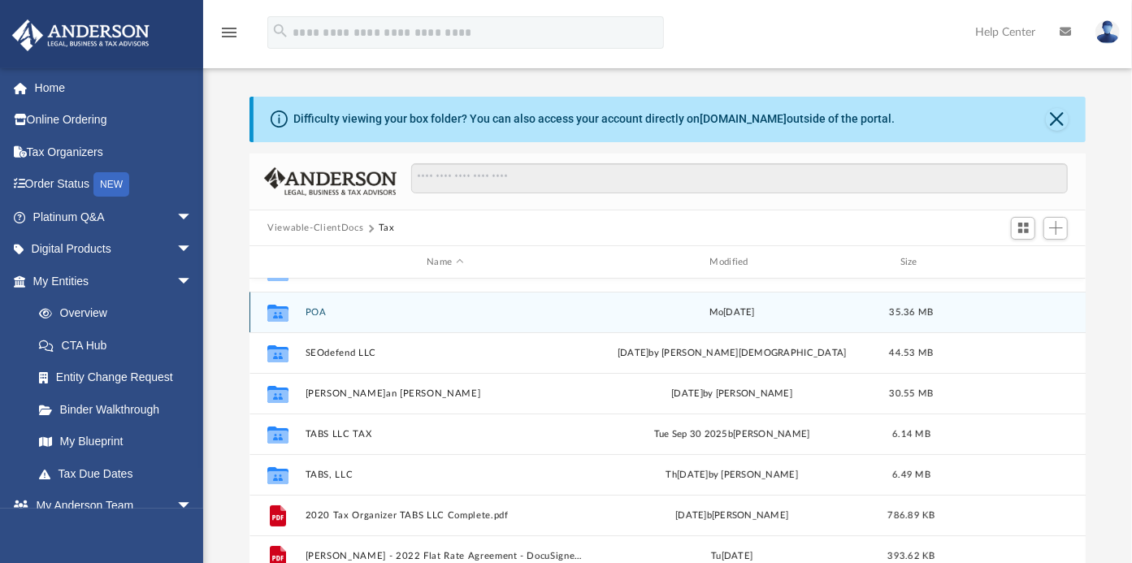
scroll to position [69, 0]
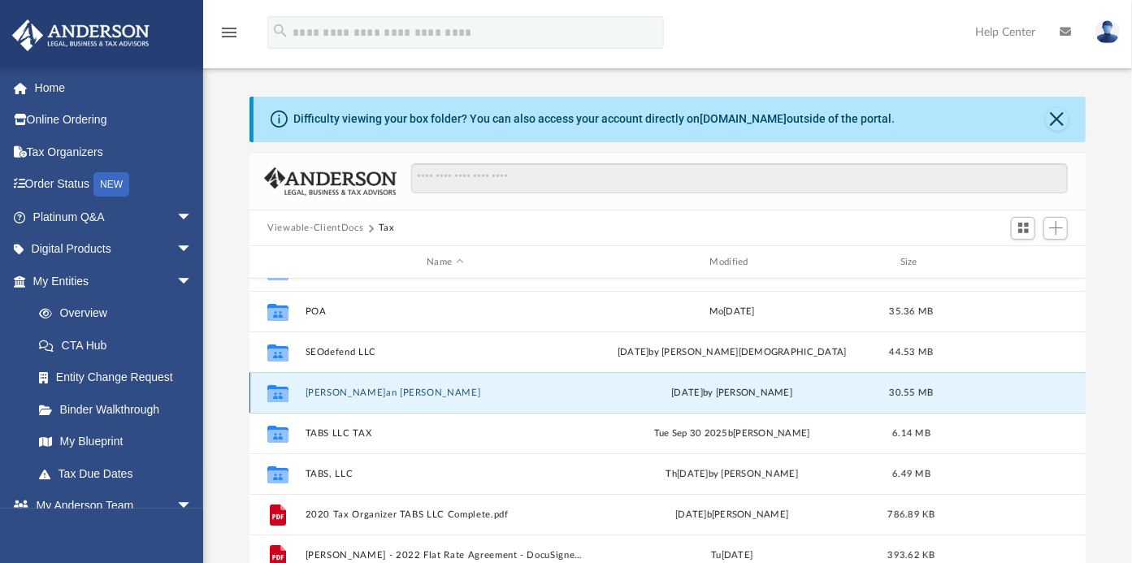
click at [329, 391] on button "[PERSON_NAME]an [PERSON_NAME]" at bounding box center [446, 393] width 280 height 11
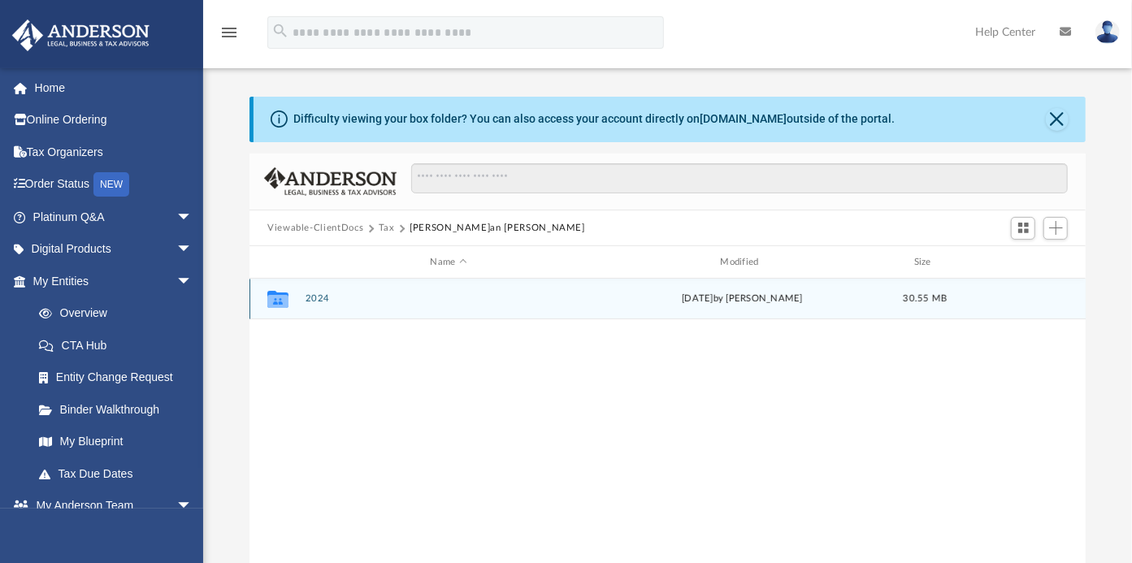
click at [319, 291] on div "Collaborated Folder 2024 to[DATE]b[PERSON_NAME] 30.55 MB" at bounding box center [668, 299] width 837 height 41
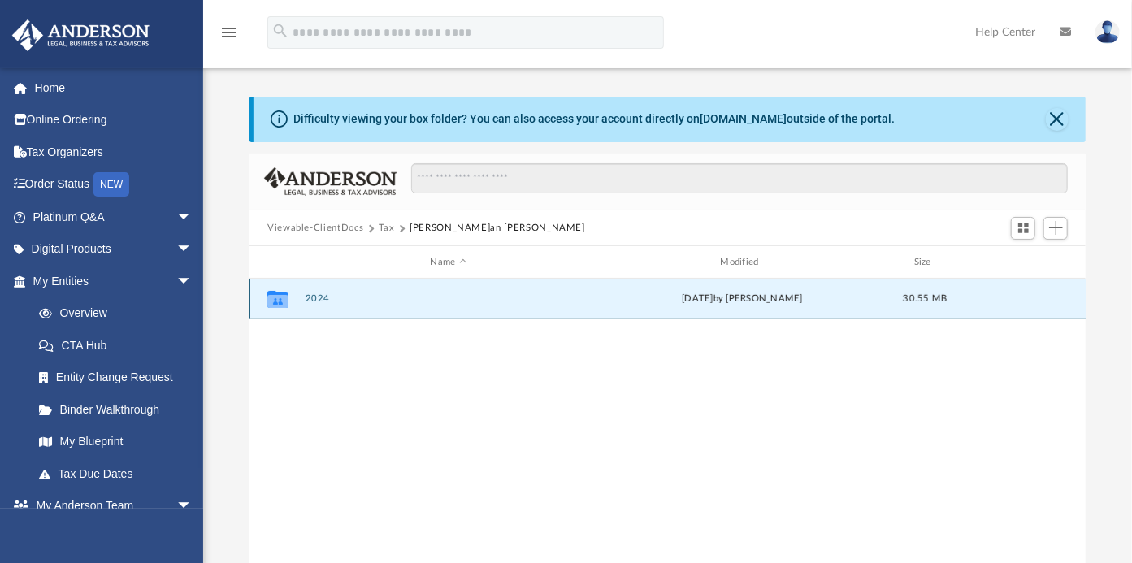
click at [320, 296] on button "2024" at bounding box center [449, 299] width 287 height 11
click at [320, 296] on button "Digital Tax Organizer" at bounding box center [449, 299] width 287 height 11
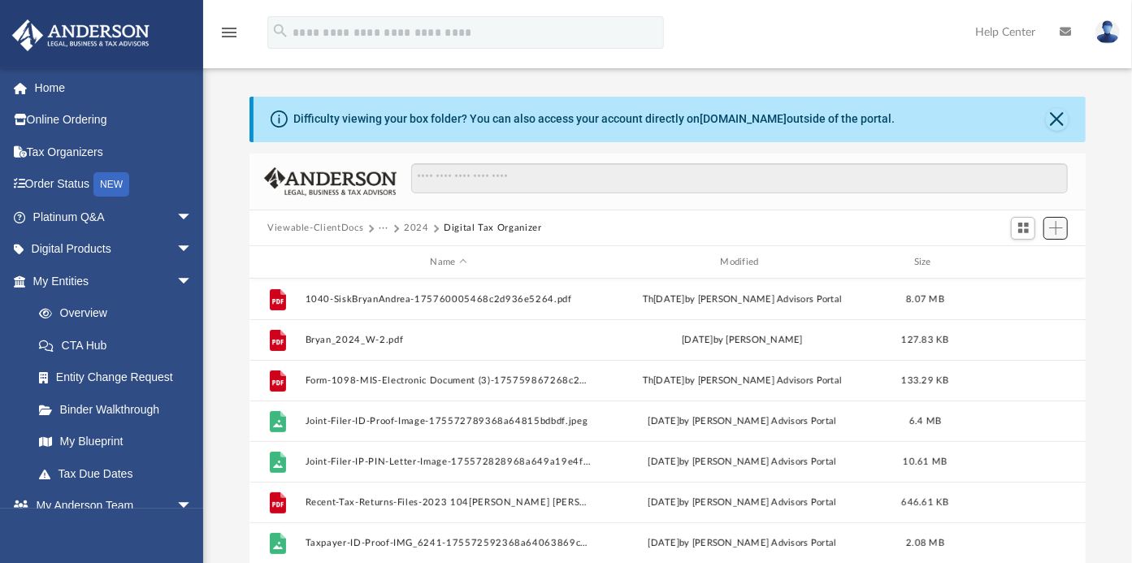
click at [1066, 231] on button "Add" at bounding box center [1056, 228] width 24 height 23
click at [1019, 263] on li "Upload" at bounding box center [1033, 260] width 52 height 17
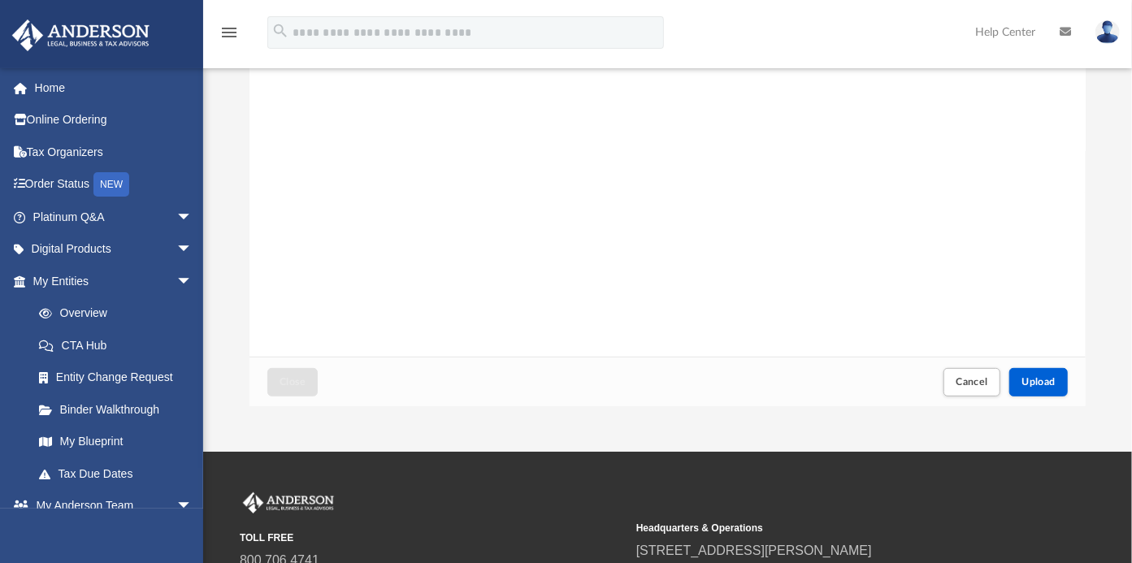
scroll to position [211, 0]
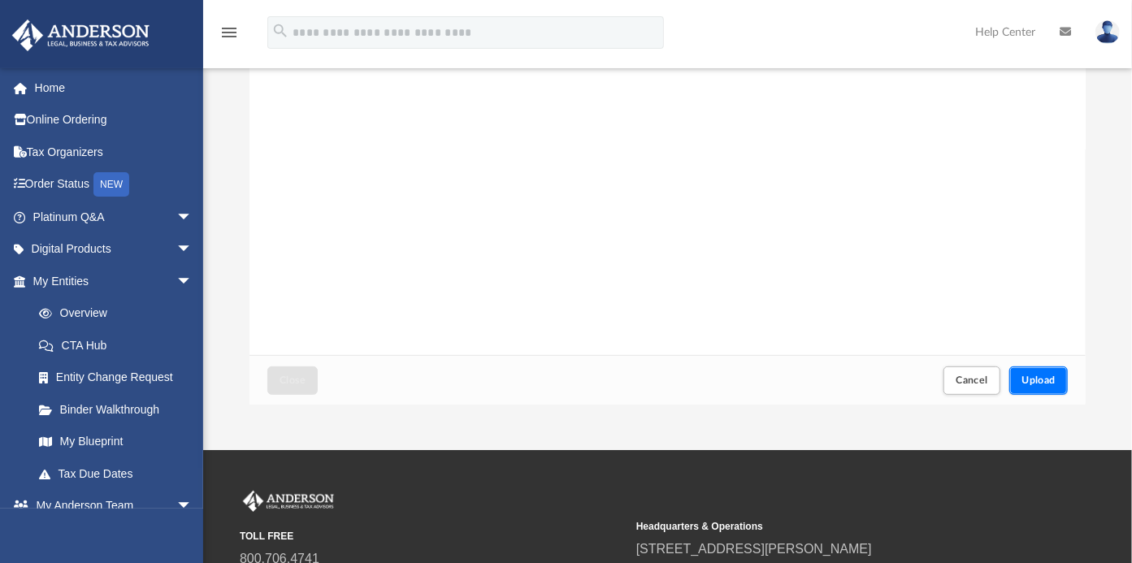
click at [1042, 374] on button "Upload" at bounding box center [1039, 381] width 59 height 28
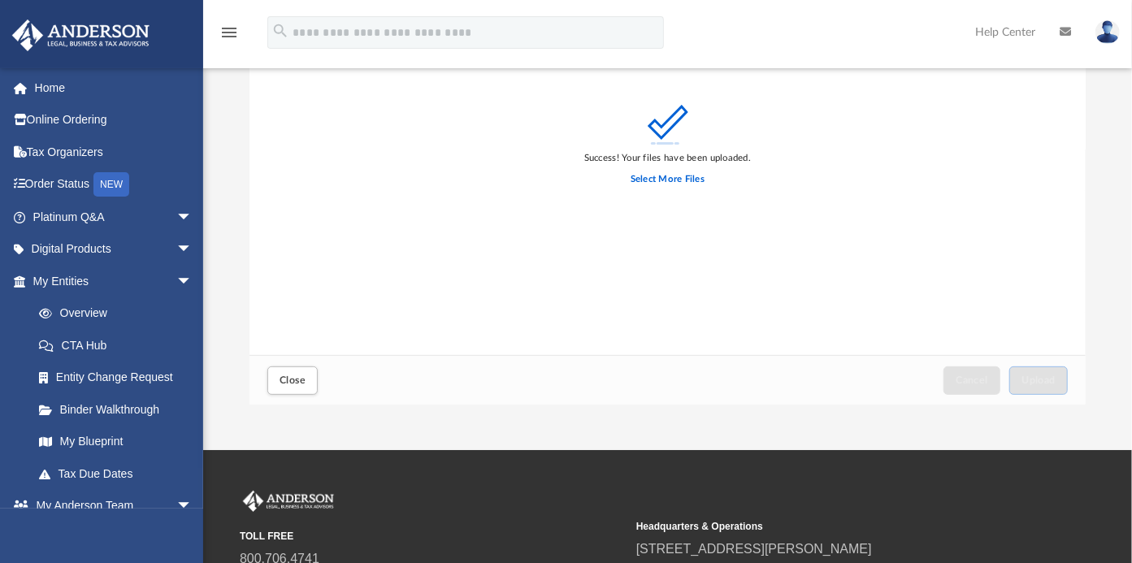
scroll to position [0, 0]
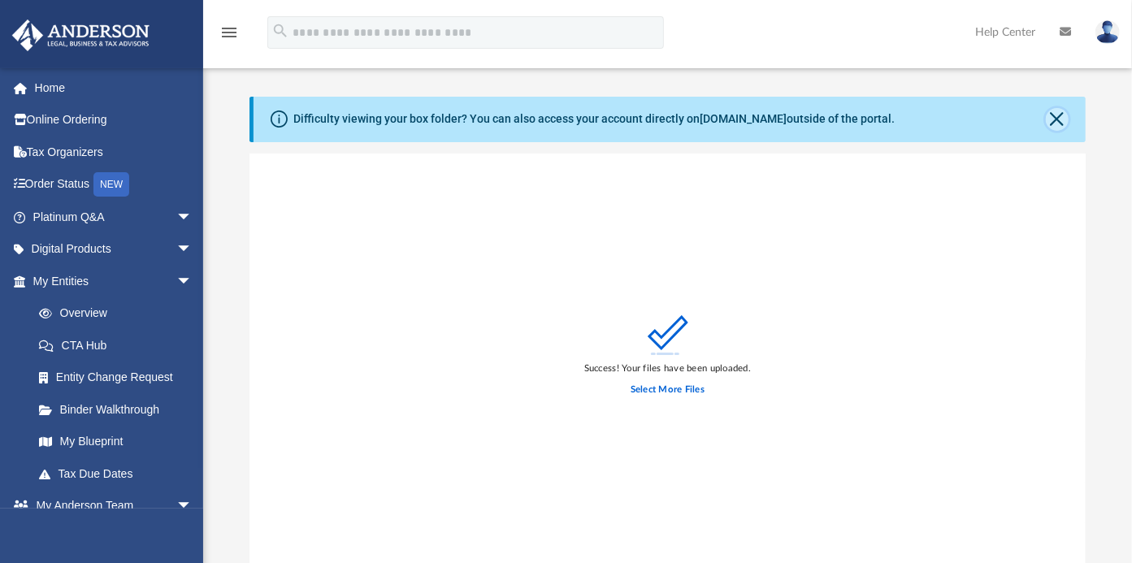
click at [1065, 114] on button "Close" at bounding box center [1057, 119] width 23 height 23
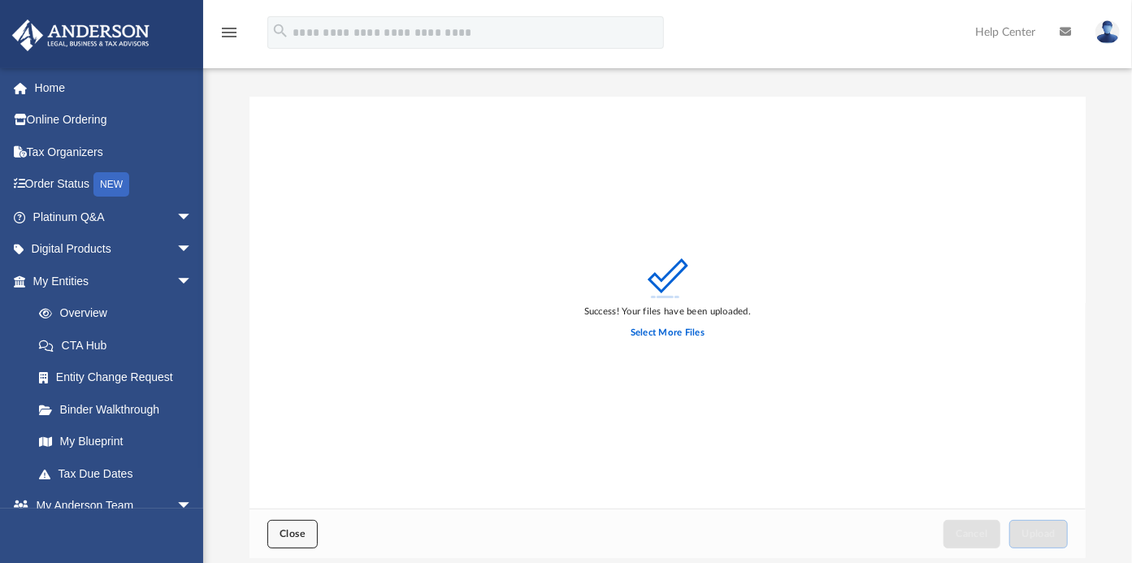
click at [304, 532] on span "Close" at bounding box center [293, 534] width 26 height 10
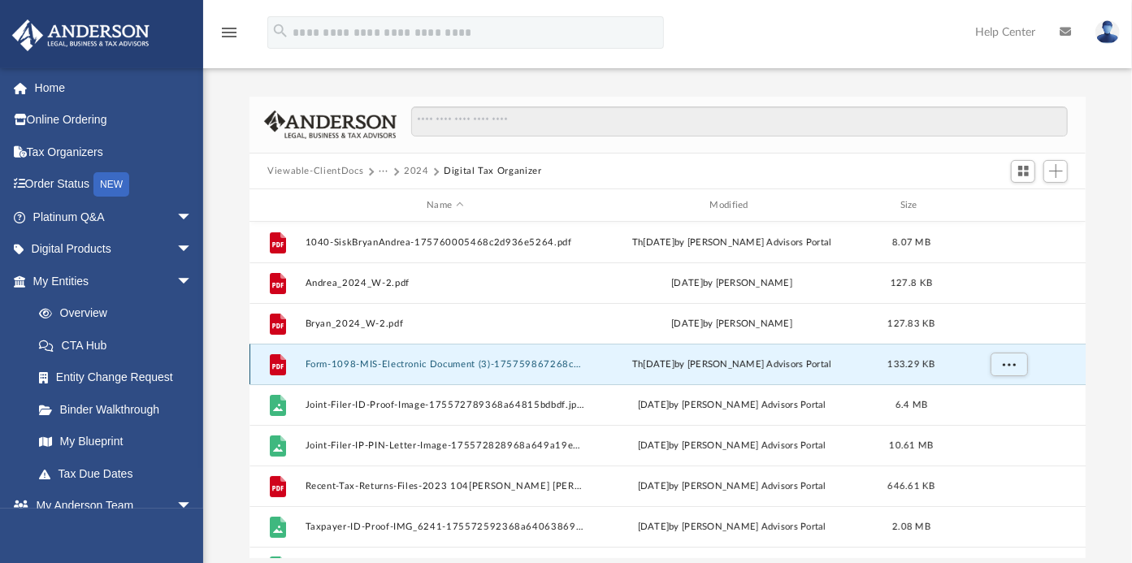
click at [439, 367] on button "Form-1098-MIS-Electronic Document (3)-175759867268c2d3d0efd6d.pdf" at bounding box center [446, 364] width 280 height 11
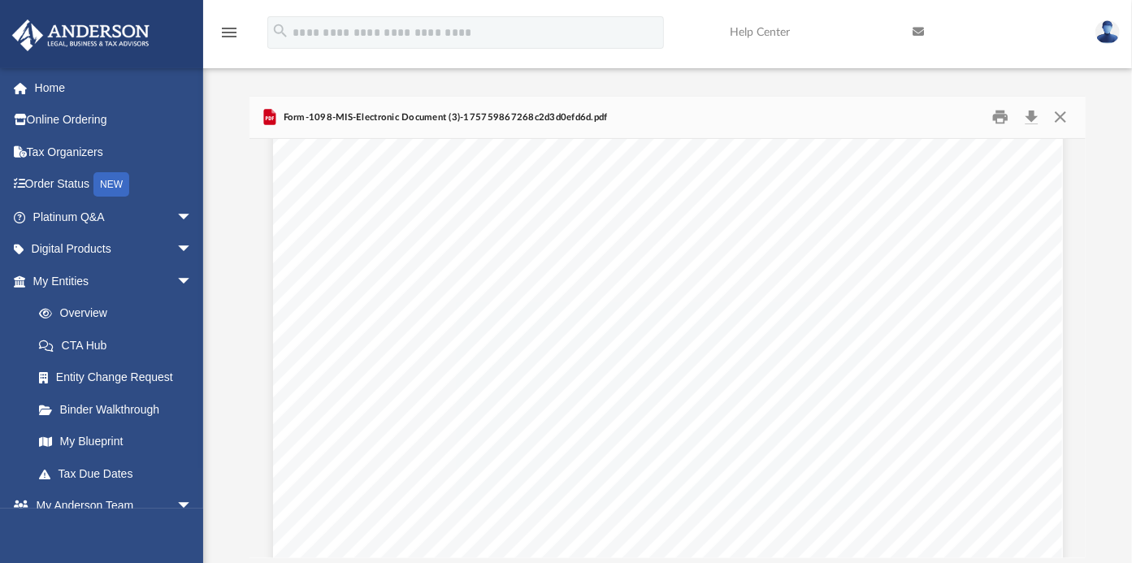
scroll to position [424, 0]
click at [1068, 353] on button "Preview" at bounding box center [1068, 349] width 36 height 46
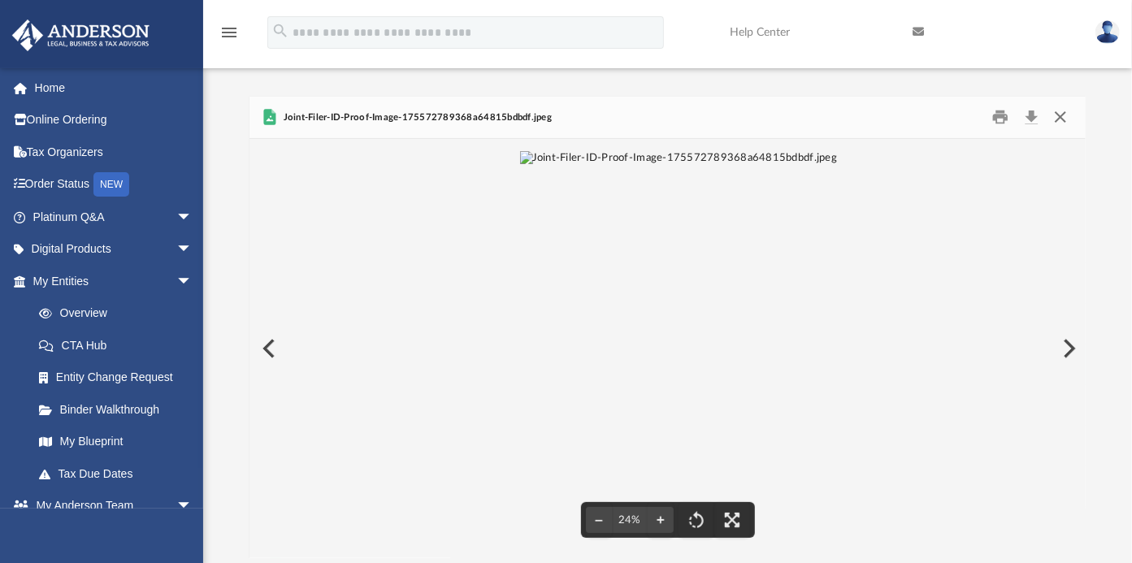
click at [1058, 117] on button "Close" at bounding box center [1059, 117] width 29 height 25
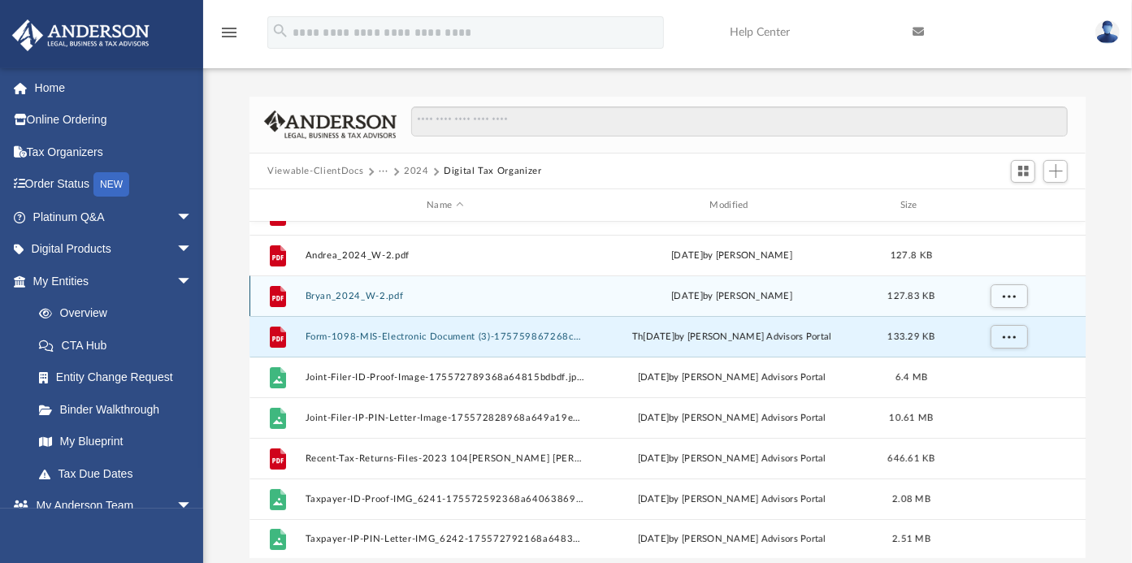
scroll to position [0, 0]
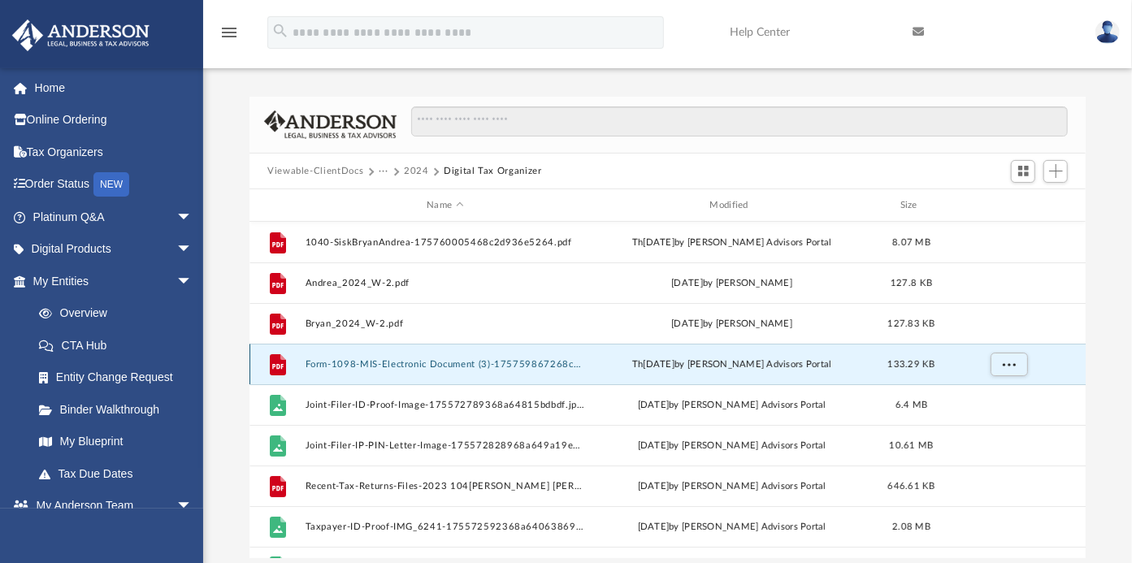
click at [469, 363] on button "Form-1098-MIS-Electronic Document (3)-175759867268c2d3d0efd6d.pdf" at bounding box center [446, 364] width 280 height 11
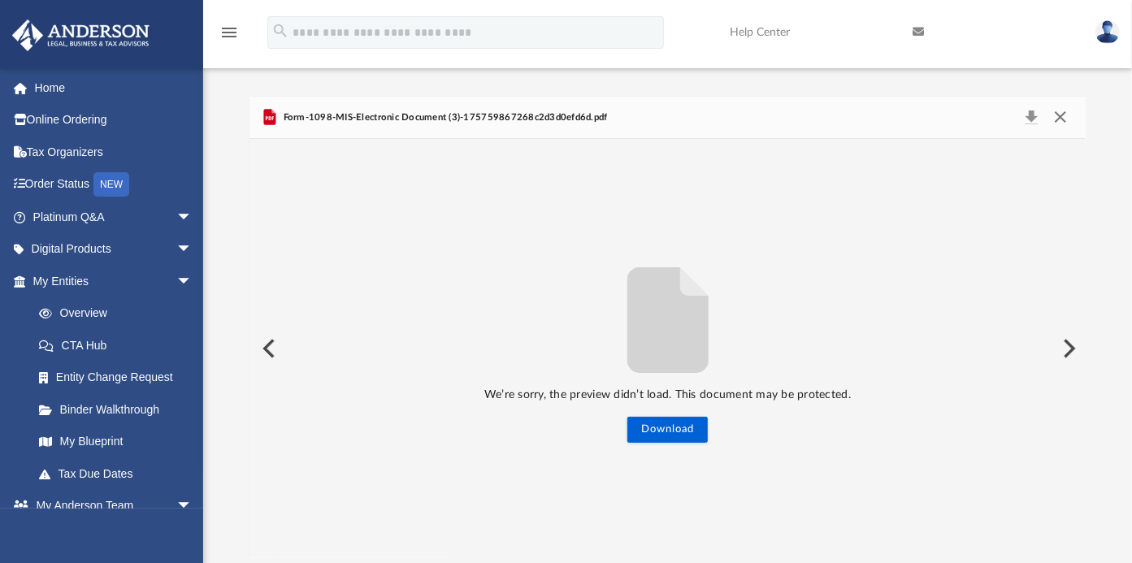
click at [1062, 120] on button "Close" at bounding box center [1059, 117] width 29 height 23
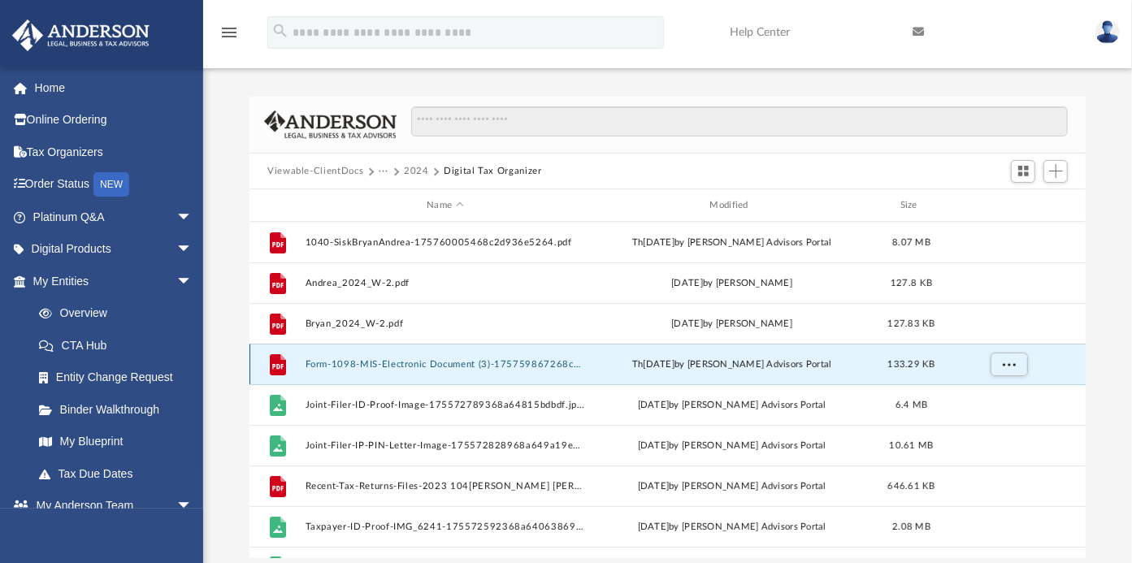
click at [501, 363] on button "Form-1098-MIS-Electronic Document (3)-175759867268c2d3d0efd6d.pdf" at bounding box center [446, 364] width 280 height 11
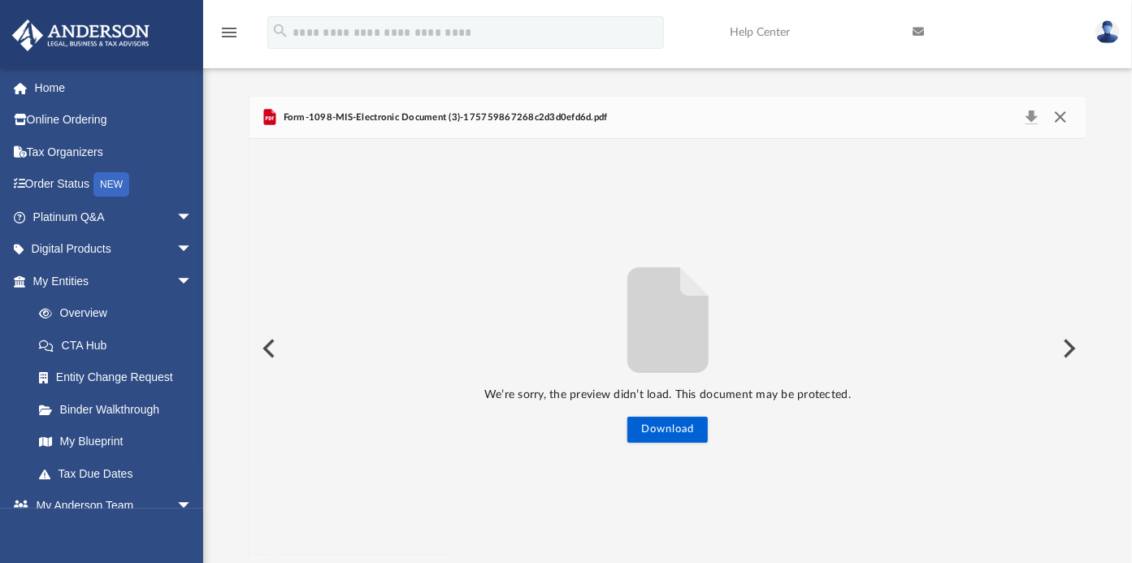
click at [1062, 118] on button "Close" at bounding box center [1059, 117] width 29 height 23
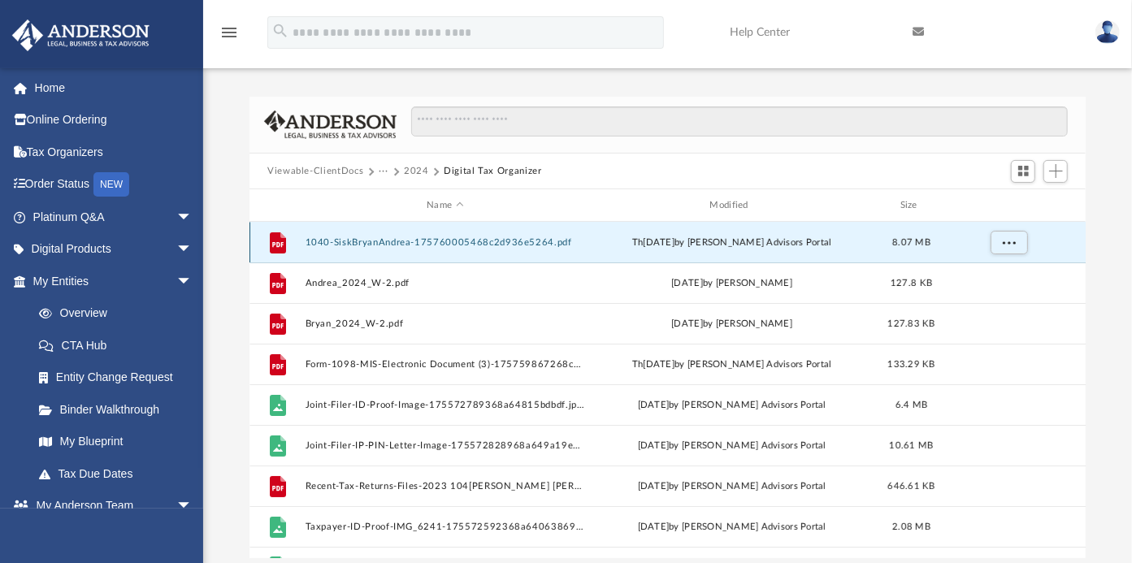
click at [531, 244] on button "1040-SiskBryanAndrea-175760005468c2d936e5264.pdf" at bounding box center [446, 242] width 280 height 11
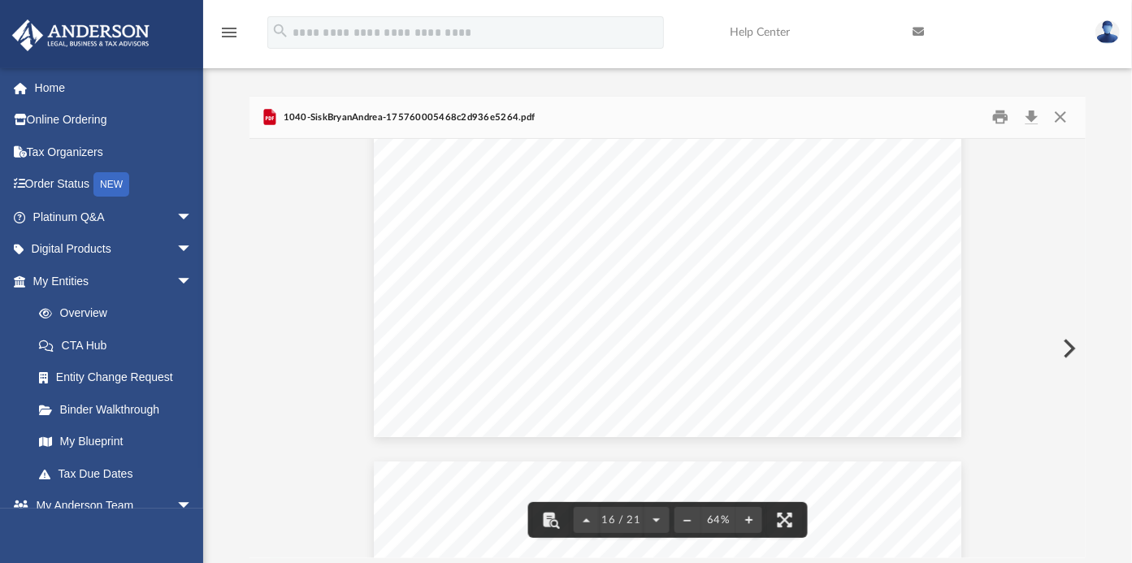
scroll to position [6735, 0]
click at [1071, 342] on button "Preview" at bounding box center [1068, 349] width 36 height 46
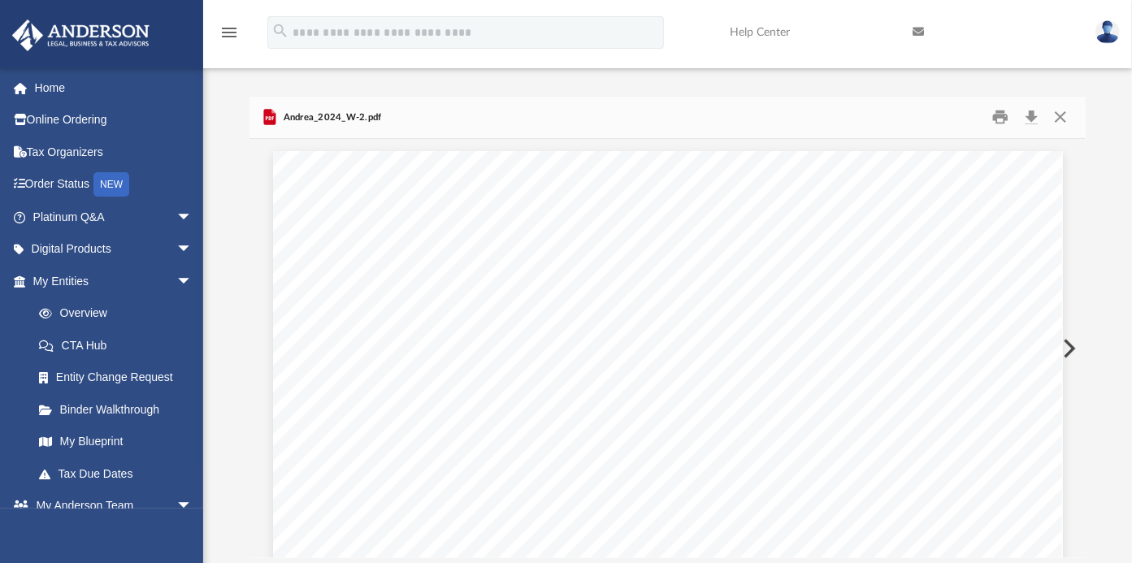
click at [1071, 342] on button "Preview" at bounding box center [1068, 349] width 36 height 46
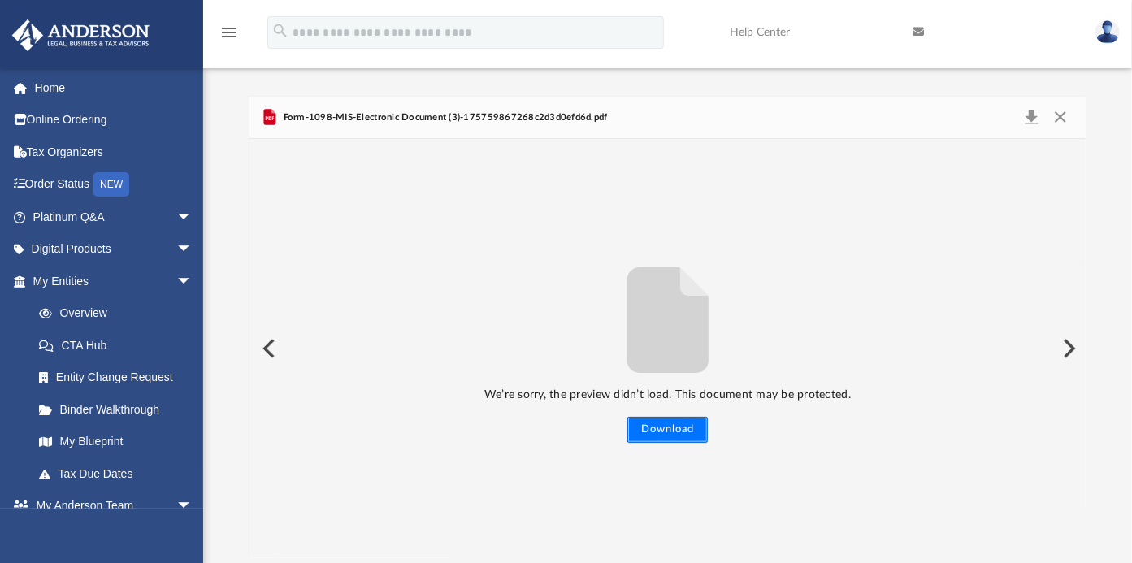
click at [649, 432] on button "Download" at bounding box center [668, 430] width 80 height 26
click at [1058, 115] on button "Close" at bounding box center [1059, 117] width 29 height 23
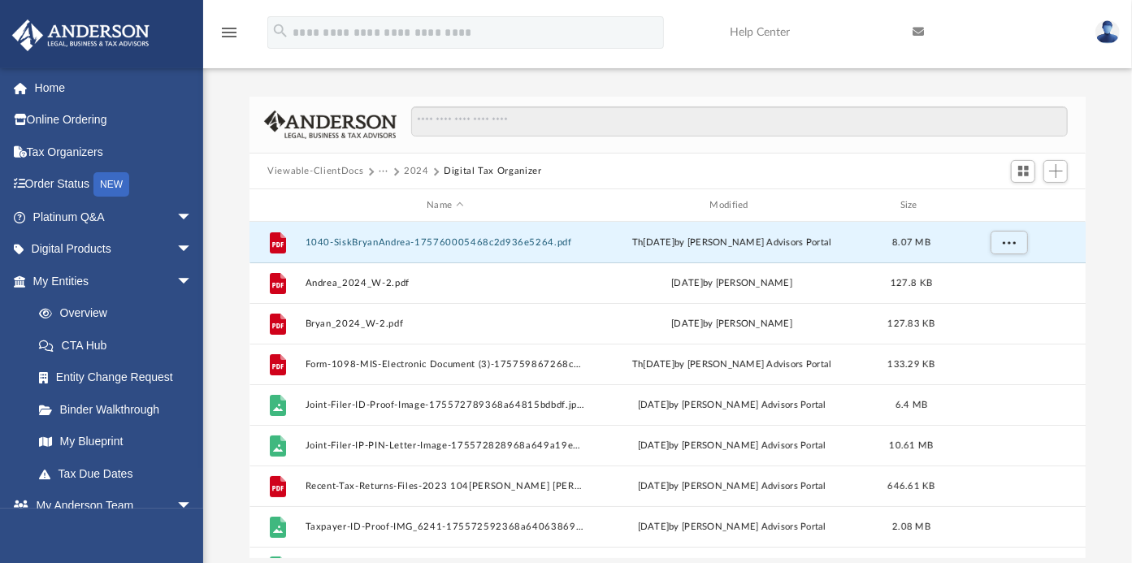
click at [411, 165] on button "2024" at bounding box center [416, 171] width 25 height 15
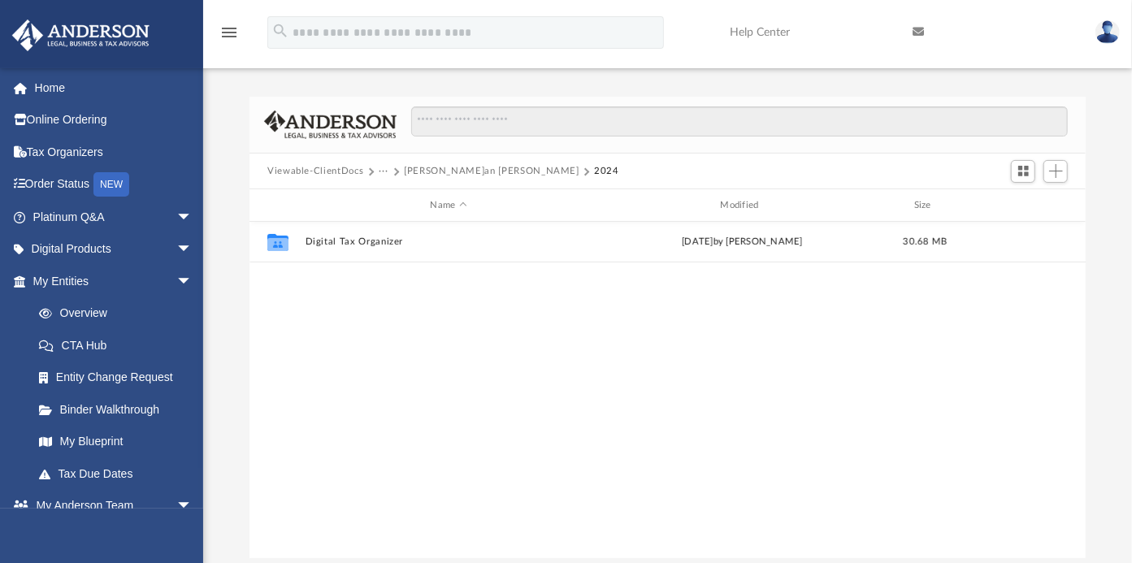
click at [463, 167] on button "[PERSON_NAME]an [PERSON_NAME]" at bounding box center [492, 171] width 176 height 15
click at [443, 171] on button "[PERSON_NAME]an [PERSON_NAME]" at bounding box center [498, 171] width 176 height 15
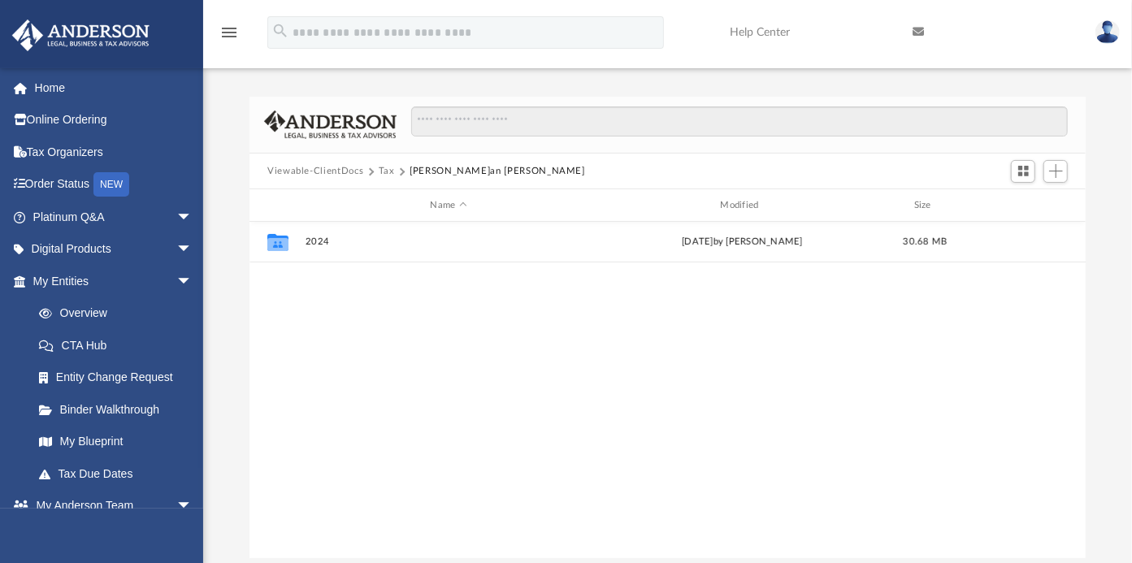
click at [443, 171] on button "[PERSON_NAME]an [PERSON_NAME]" at bounding box center [498, 171] width 176 height 15
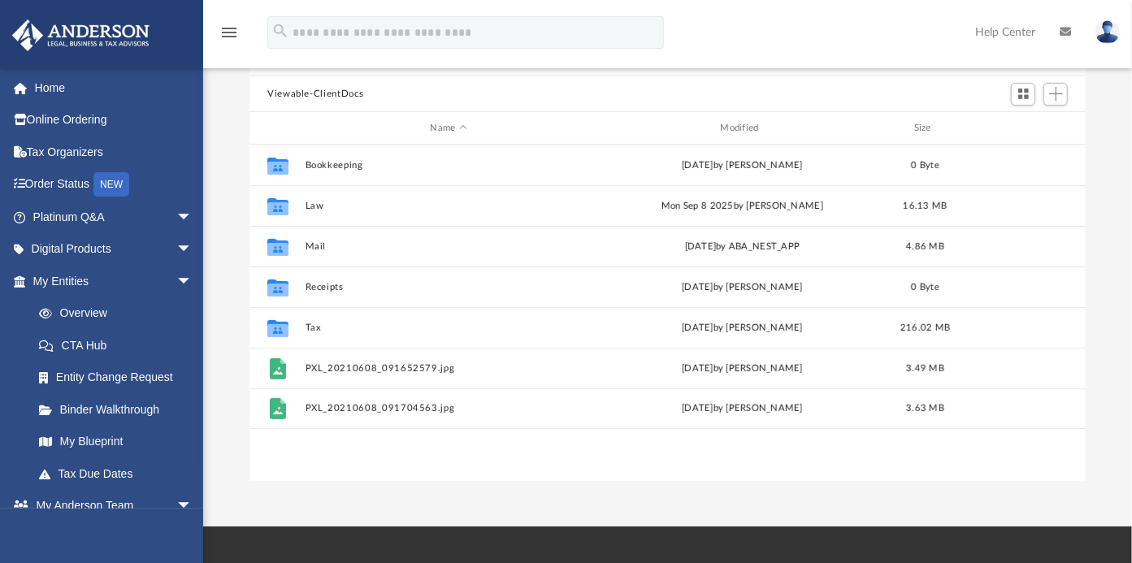
scroll to position [138, 0]
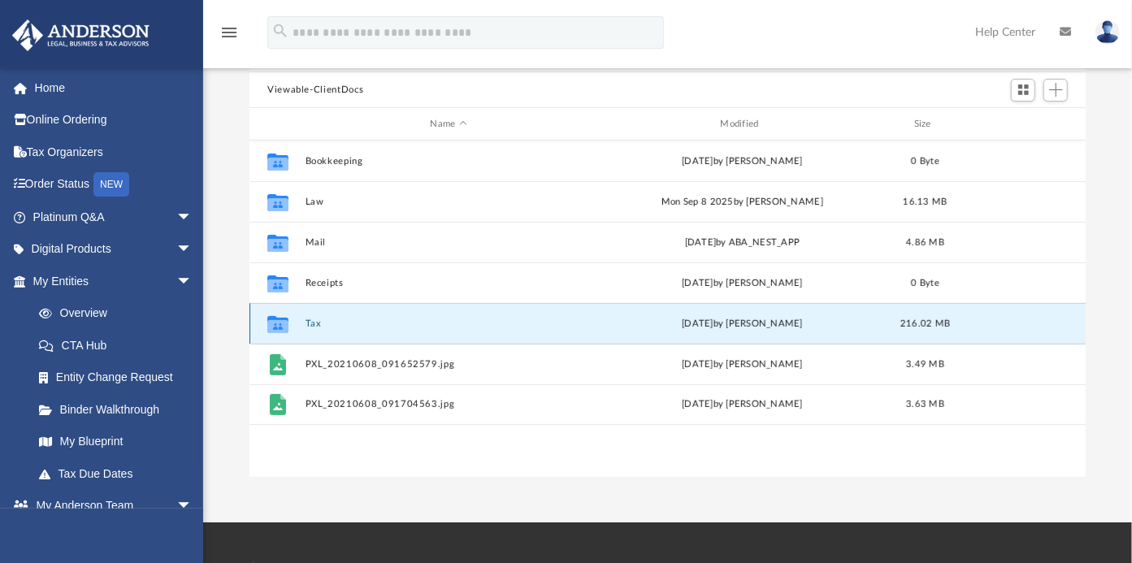
click at [311, 321] on button "Tax" at bounding box center [449, 324] width 287 height 11
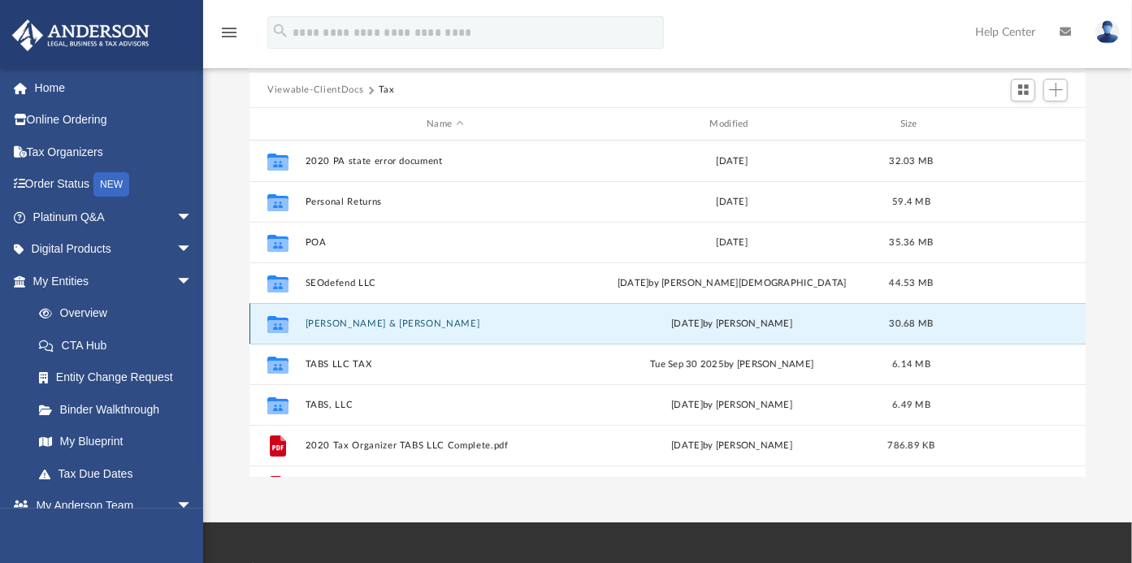
click at [311, 321] on button "[PERSON_NAME]an [PERSON_NAME]" at bounding box center [446, 324] width 280 height 11
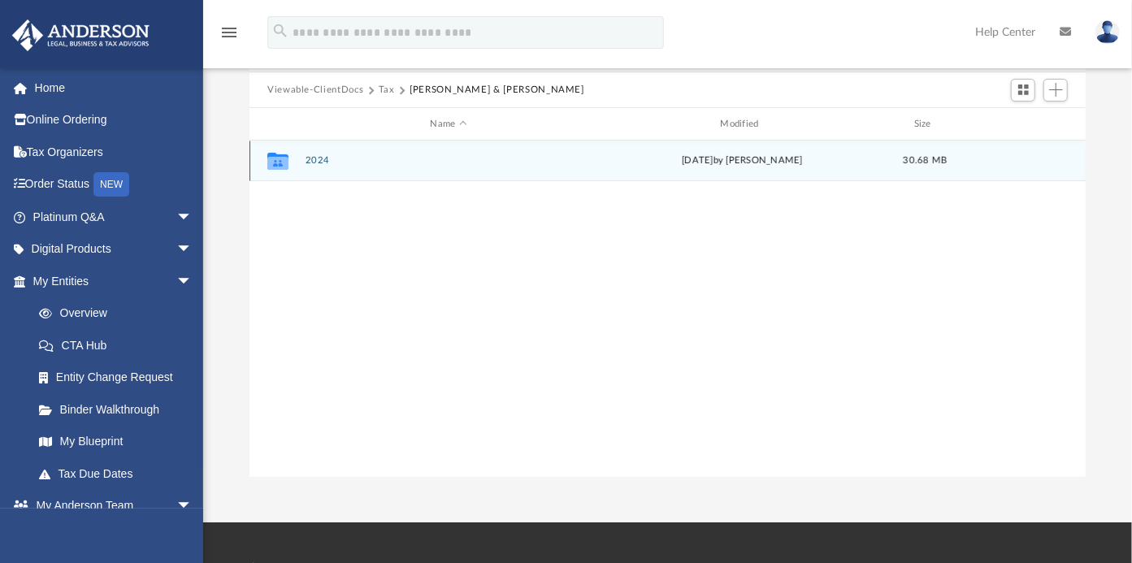
click at [318, 154] on div "Collaborated Folder 2024 today by Bryan Sisk 30.68 MB" at bounding box center [668, 161] width 837 height 41
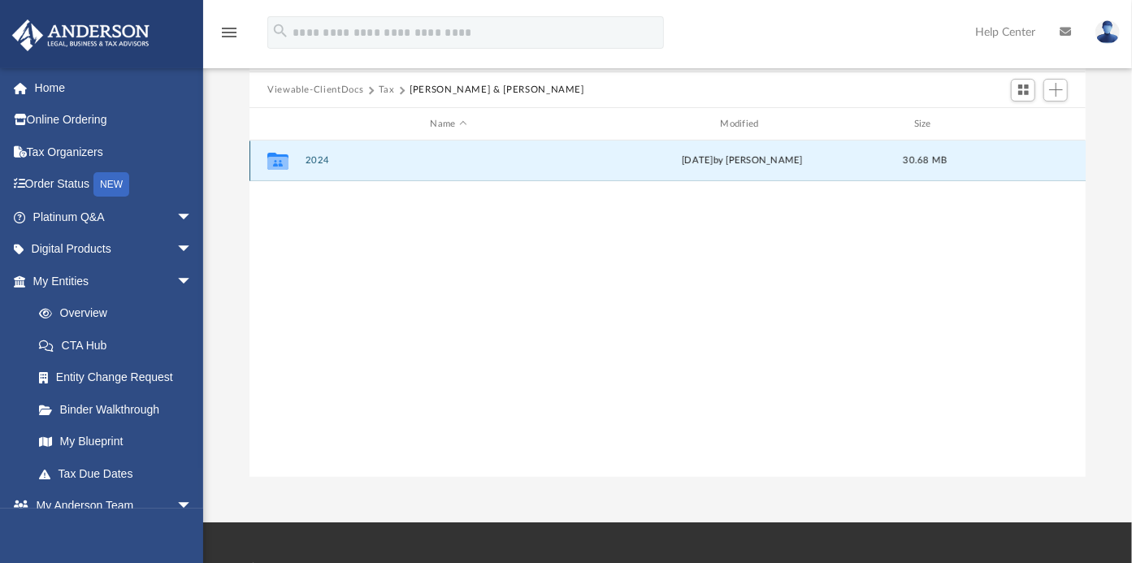
click at [318, 157] on button "2024" at bounding box center [449, 161] width 287 height 11
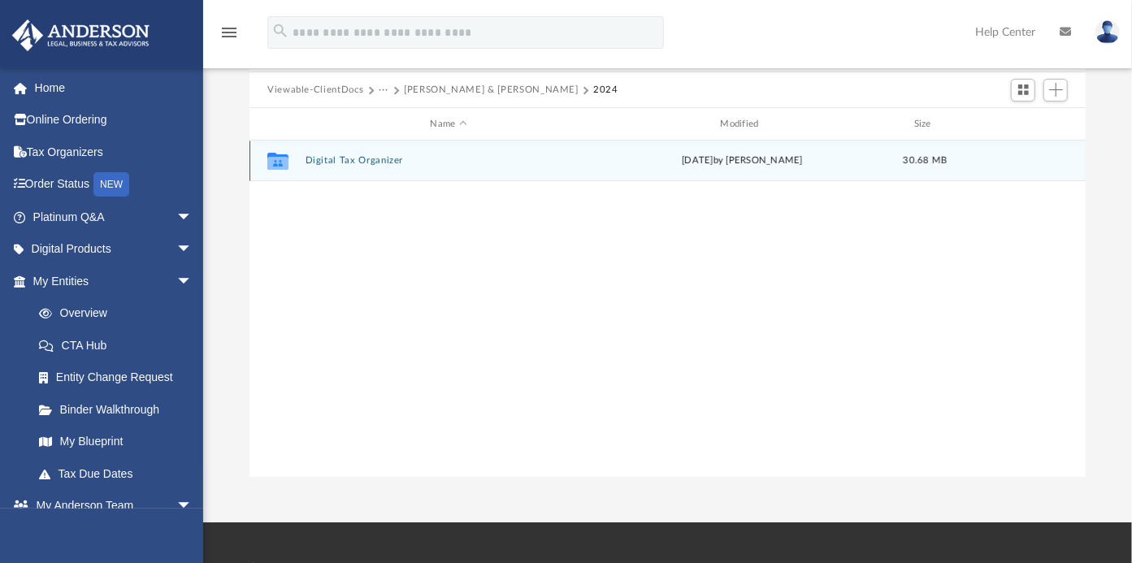
click at [318, 157] on button "Digital Tax Organizer" at bounding box center [449, 161] width 287 height 11
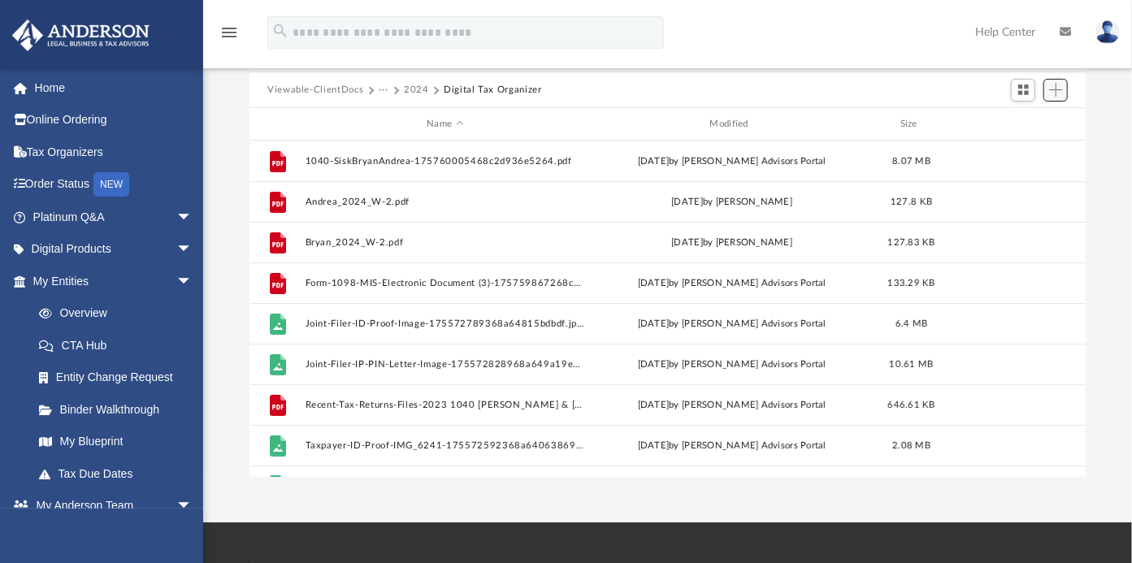
click at [1058, 93] on span "Add" at bounding box center [1056, 90] width 14 height 14
click at [1026, 120] on li "Upload" at bounding box center [1033, 122] width 52 height 17
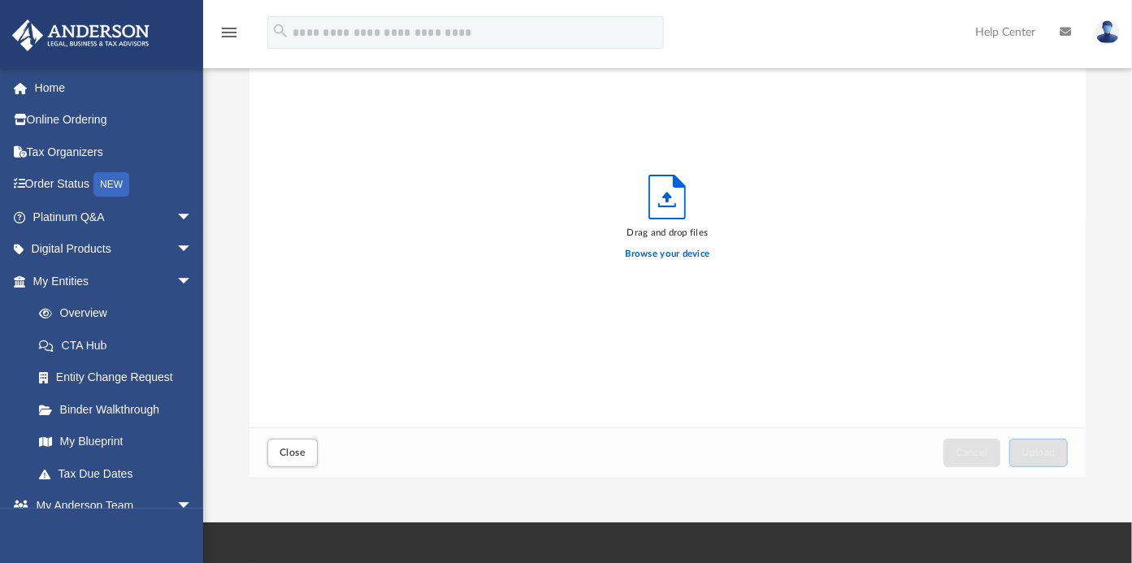
scroll to position [398, 822]
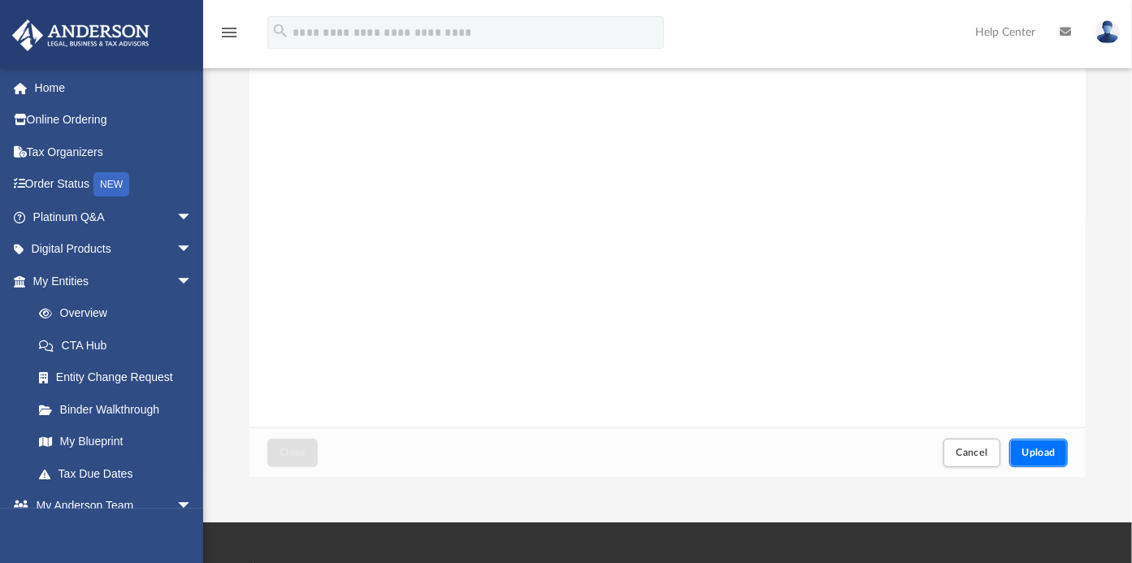
click at [1036, 451] on span "Upload" at bounding box center [1039, 453] width 34 height 10
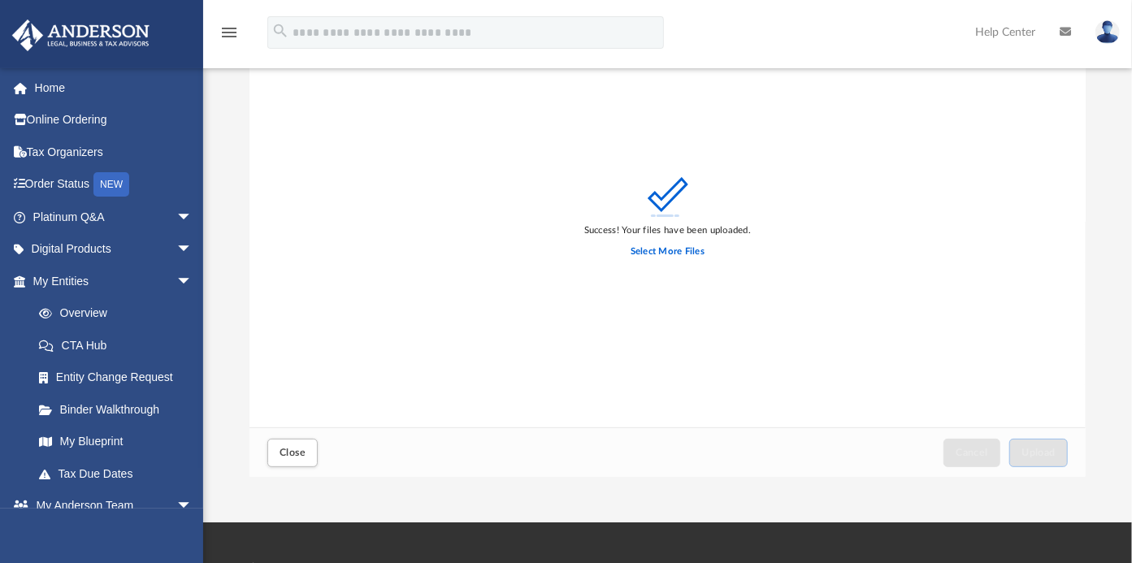
scroll to position [0, 0]
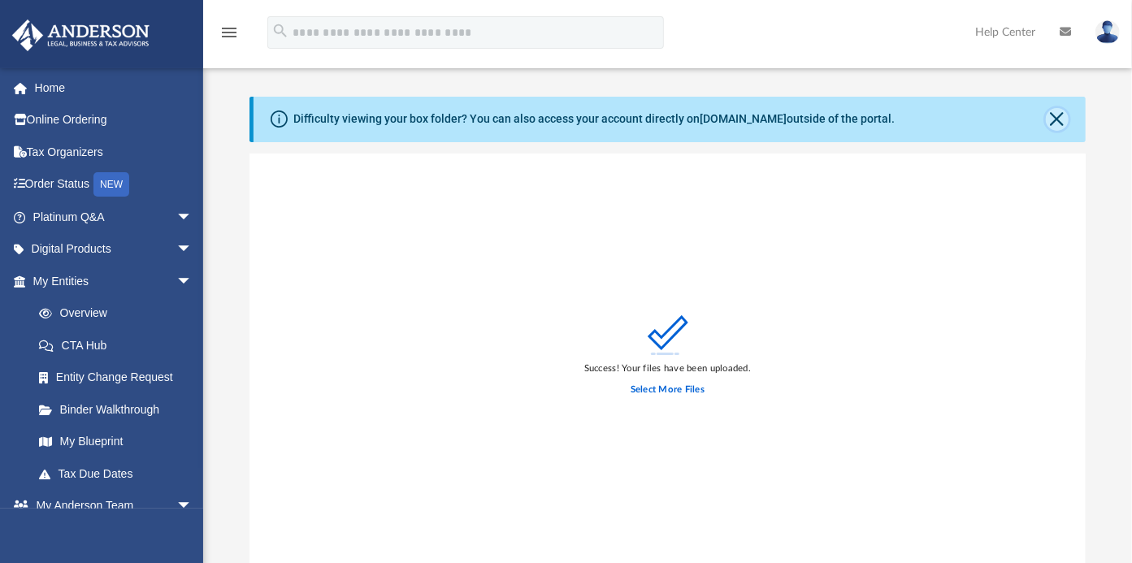
click at [1061, 124] on button "Close" at bounding box center [1057, 119] width 23 height 23
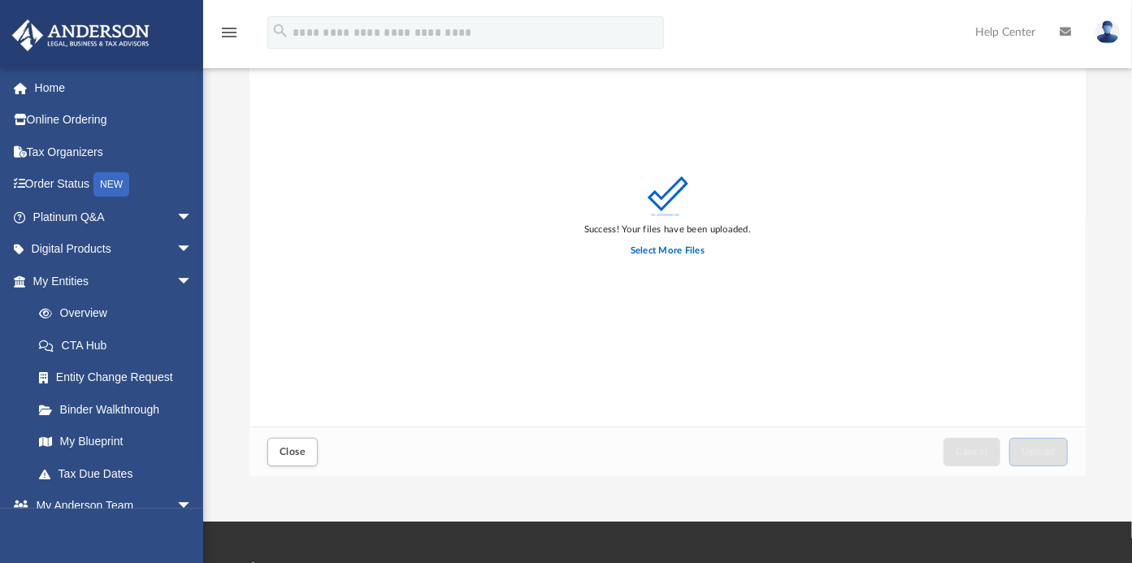
scroll to position [81, 0]
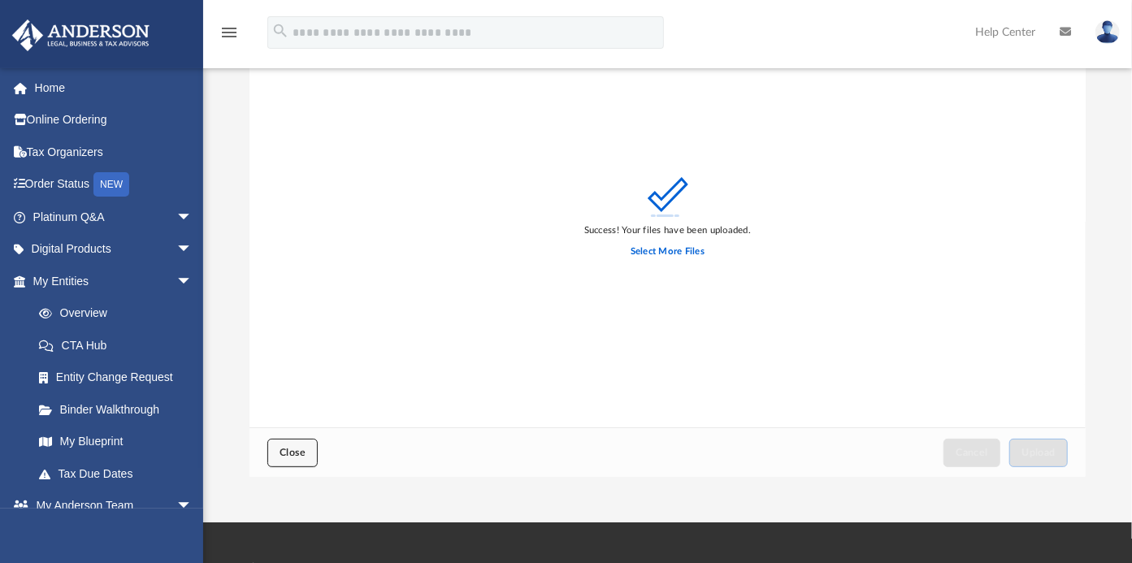
click at [300, 454] on span "Close" at bounding box center [293, 453] width 26 height 10
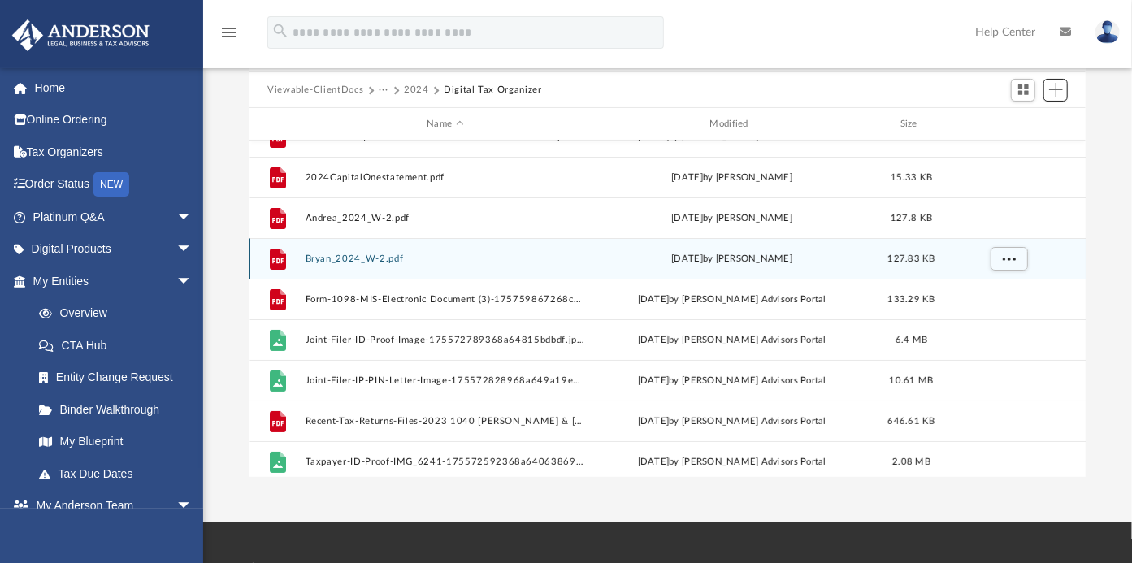
scroll to position [0, 0]
